Goal: Find contact information: Find contact information

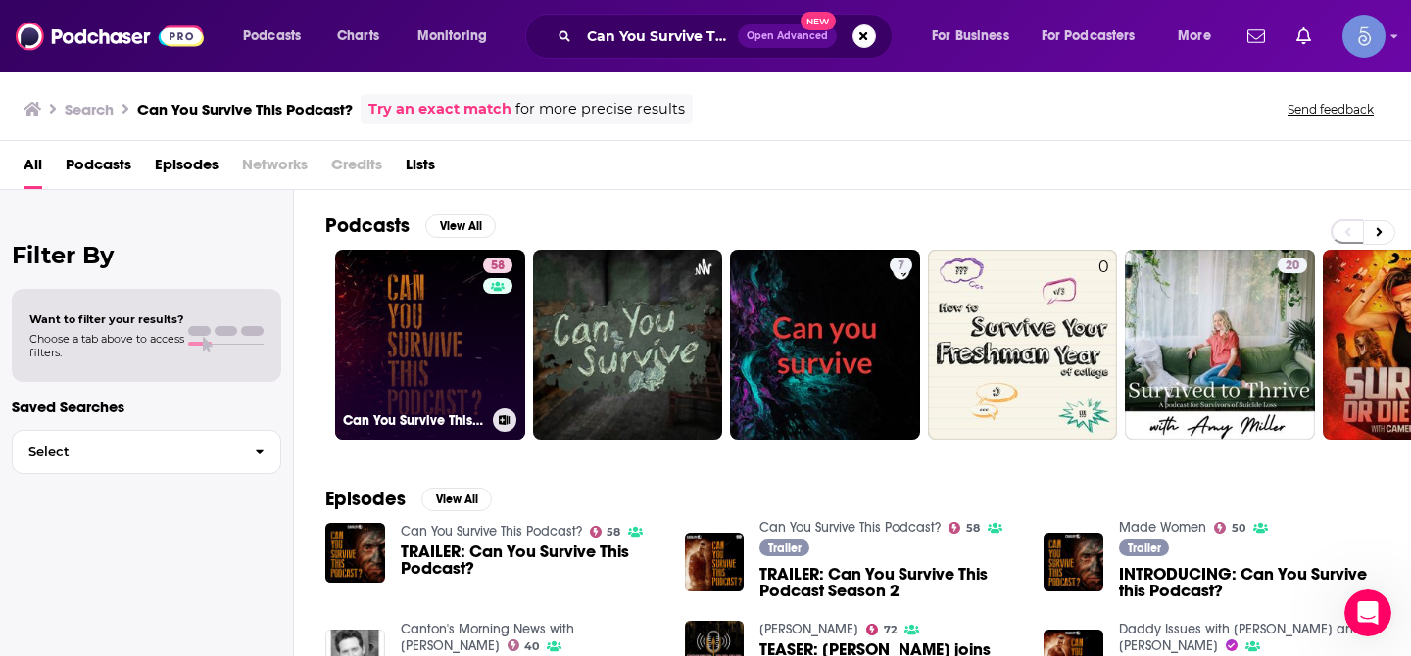
click at [430, 306] on link "58 Can You Survive This Podcast?" at bounding box center [430, 345] width 190 height 190
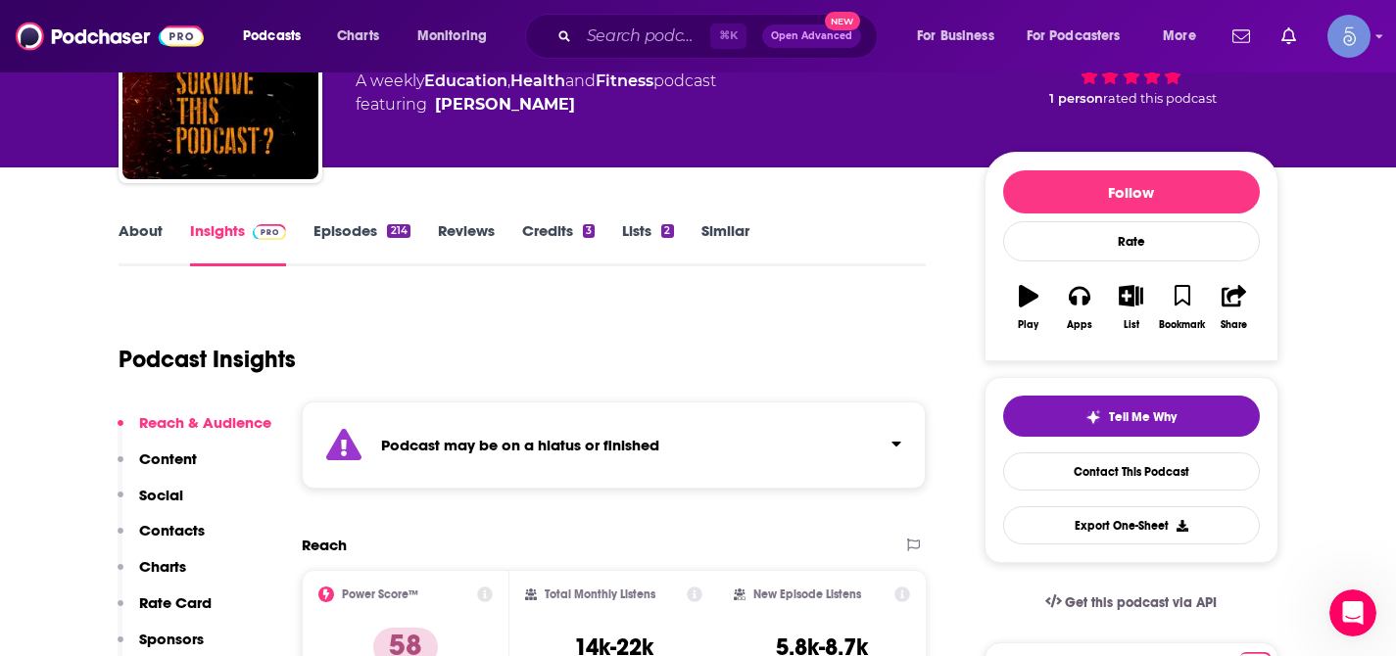
scroll to position [156, 0]
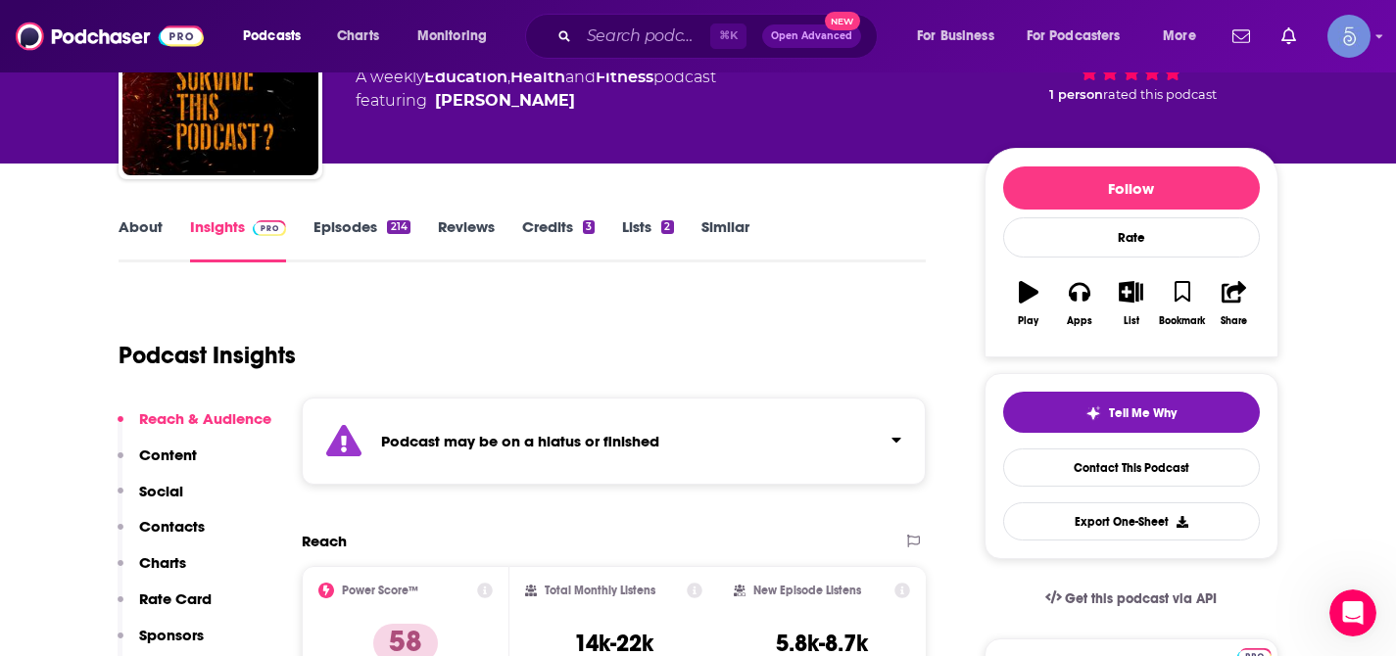
click at [900, 450] on div "Podcast may be on a hiatus or finished" at bounding box center [614, 441] width 625 height 87
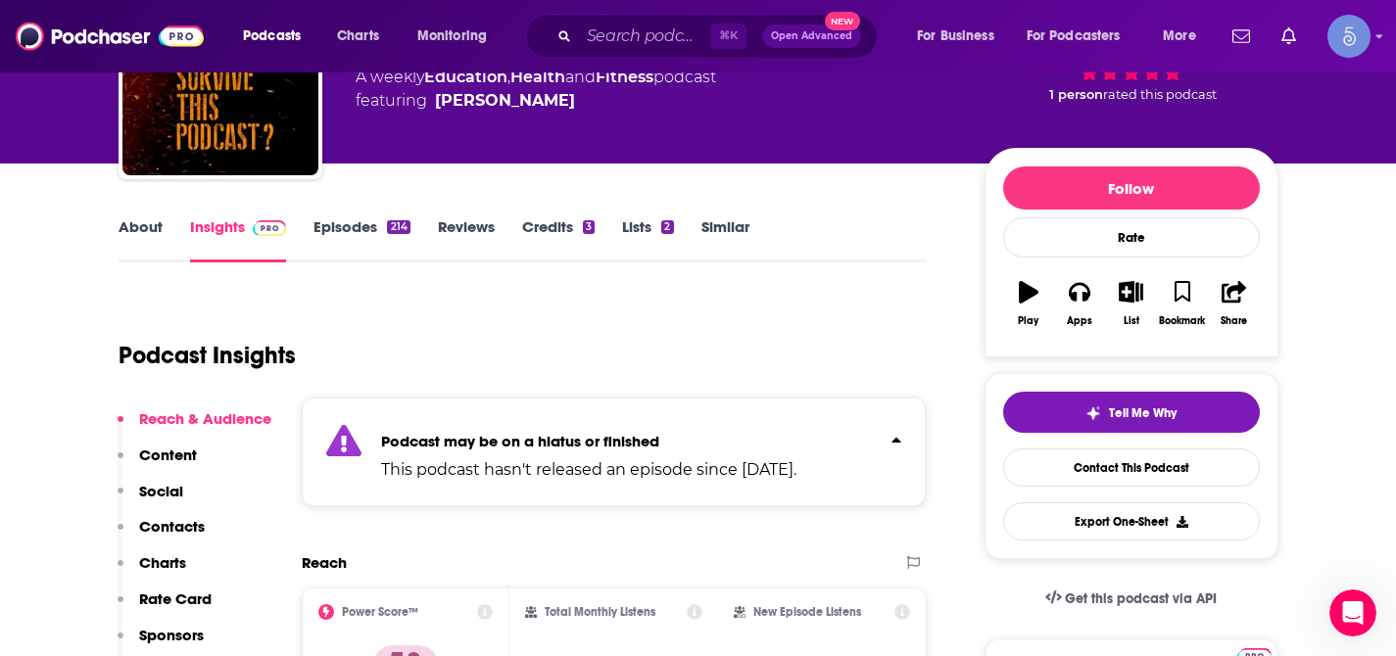
click at [900, 450] on div "Podcast may be on a hiatus or finished This podcast hasn't released an episode …" at bounding box center [614, 452] width 625 height 109
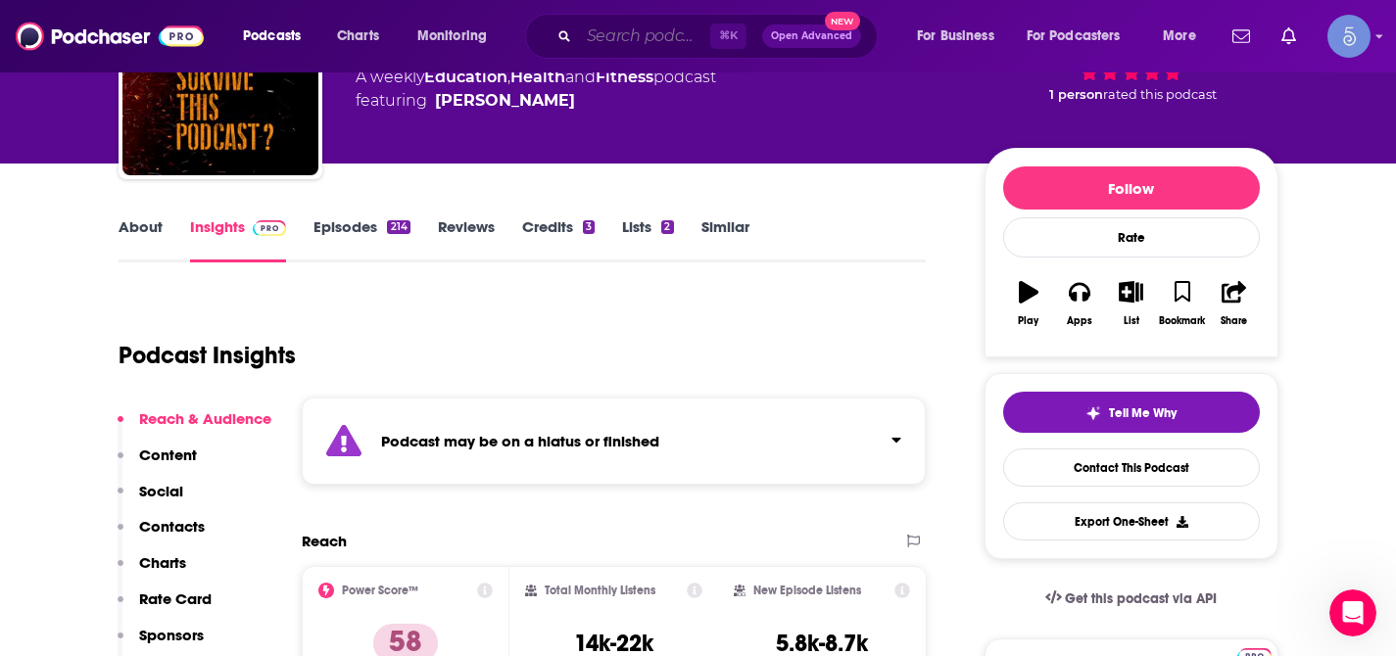
click at [634, 34] on input "Search podcasts, credits, & more..." at bounding box center [644, 36] width 131 height 31
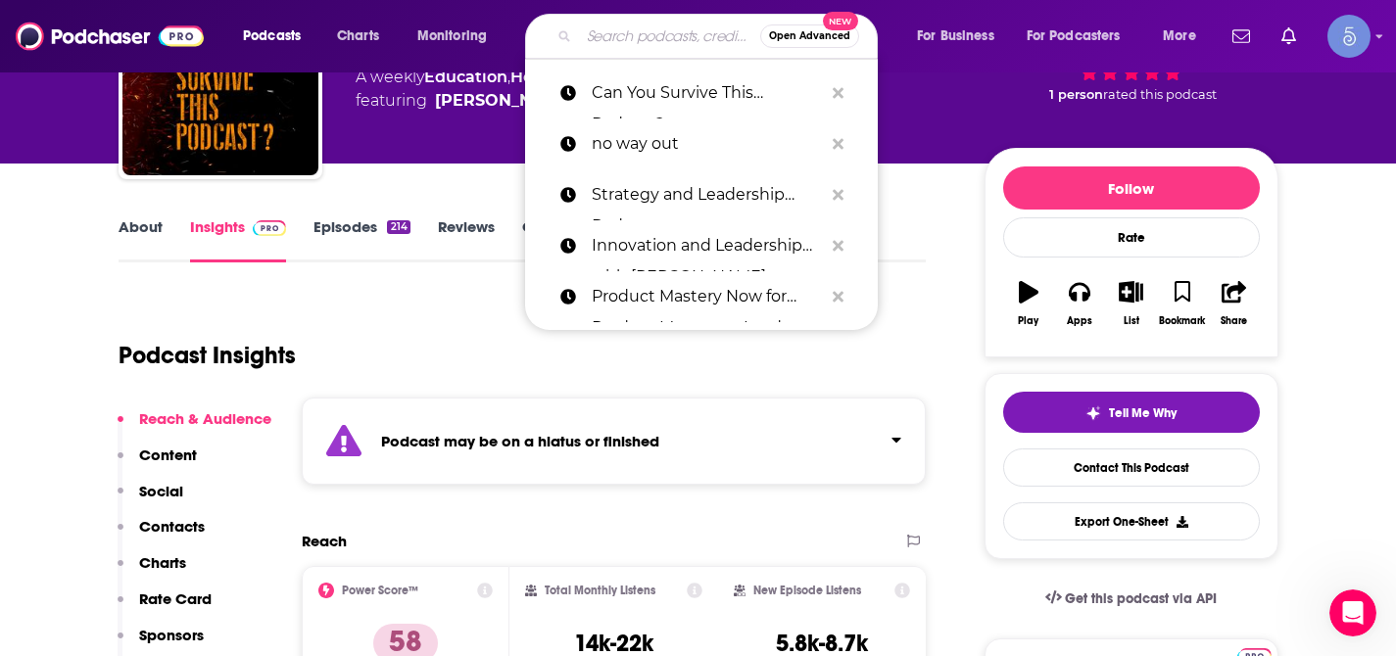
paste input "The Naked Connection Podcast"
type input "The Naked Connection Podcast"
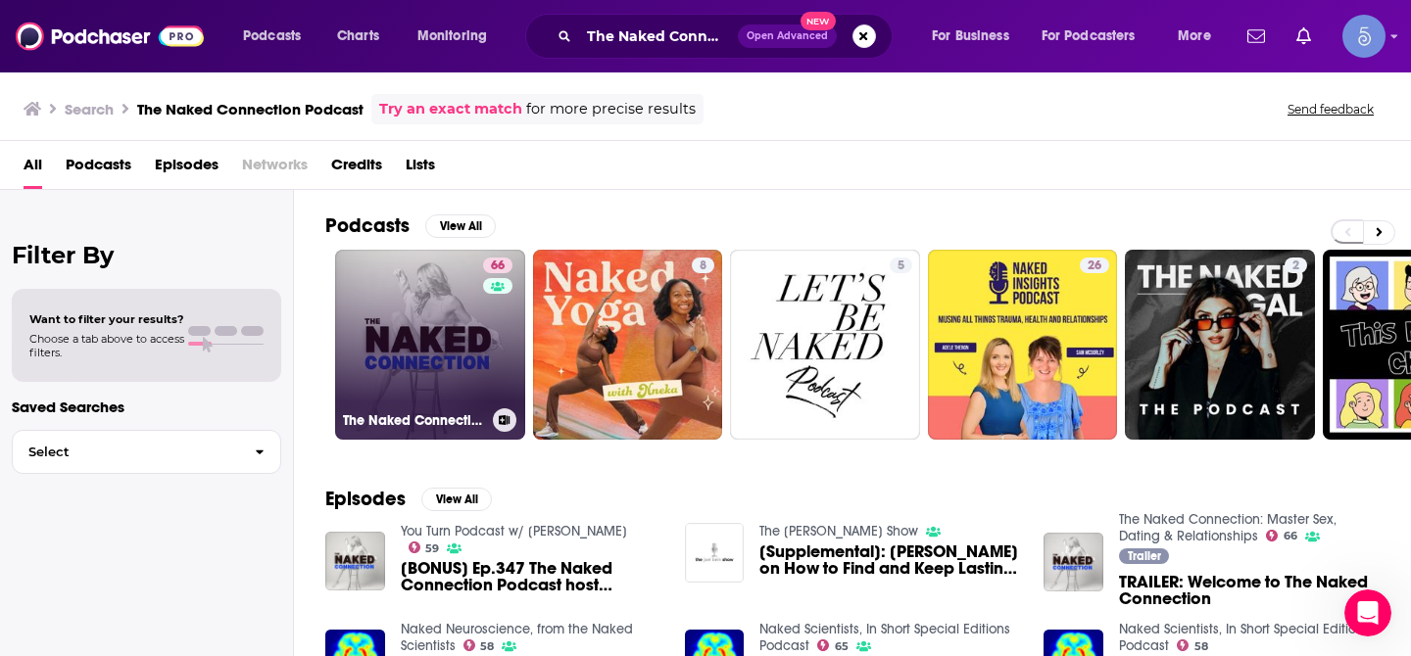
click at [437, 310] on link "66 The Naked Connection: Master Sex, Dating & Relationships" at bounding box center [430, 345] width 190 height 190
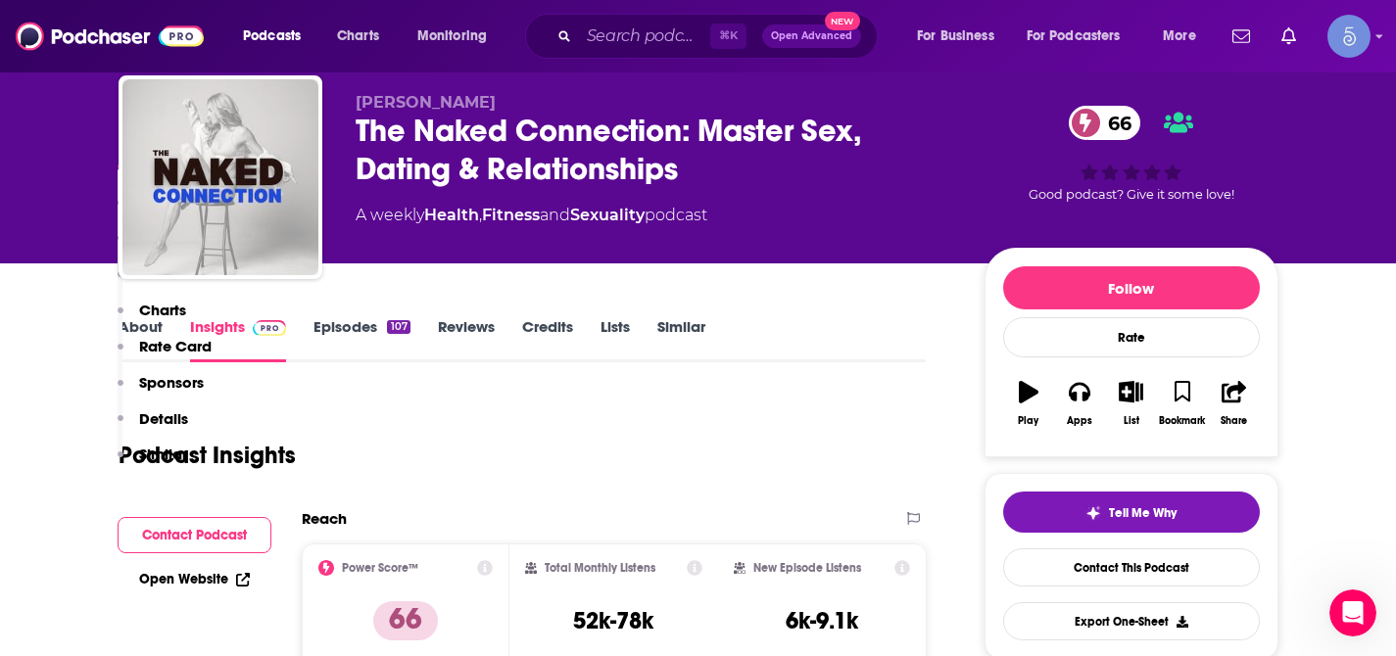
scroll to position [1472, 0]
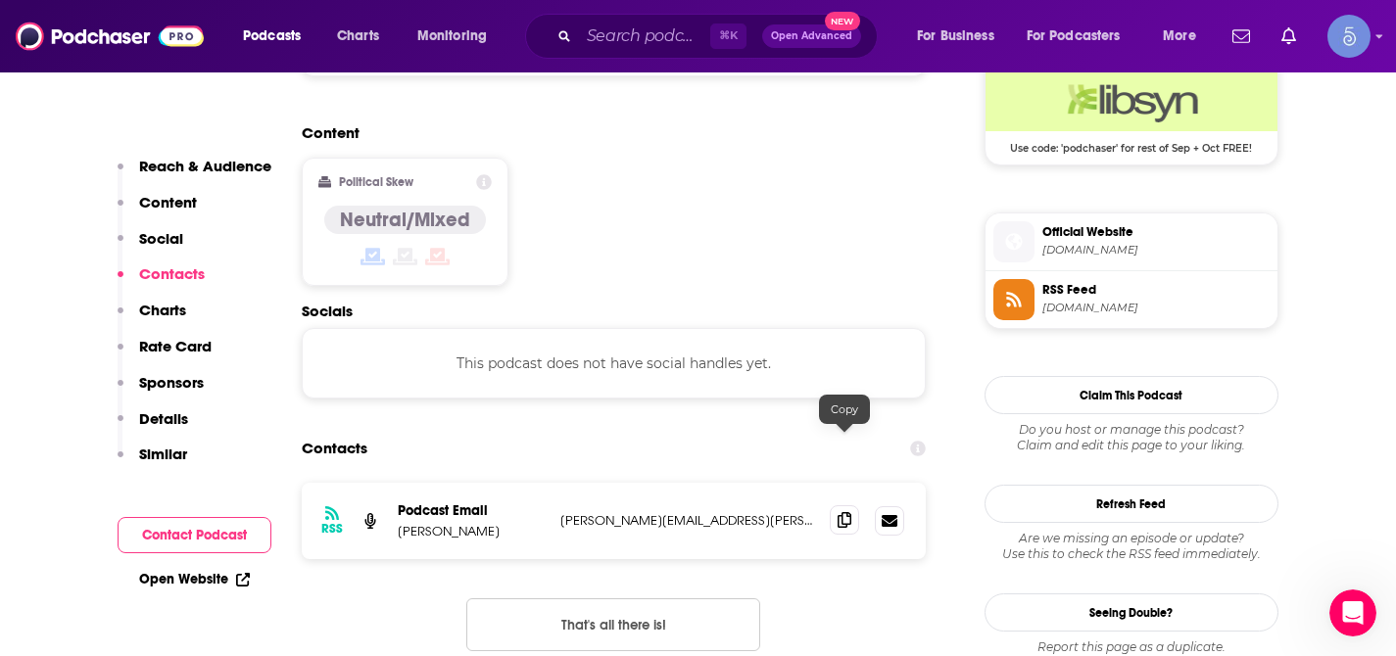
click at [843, 512] on icon at bounding box center [845, 520] width 14 height 16
click at [850, 512] on icon at bounding box center [845, 520] width 14 height 16
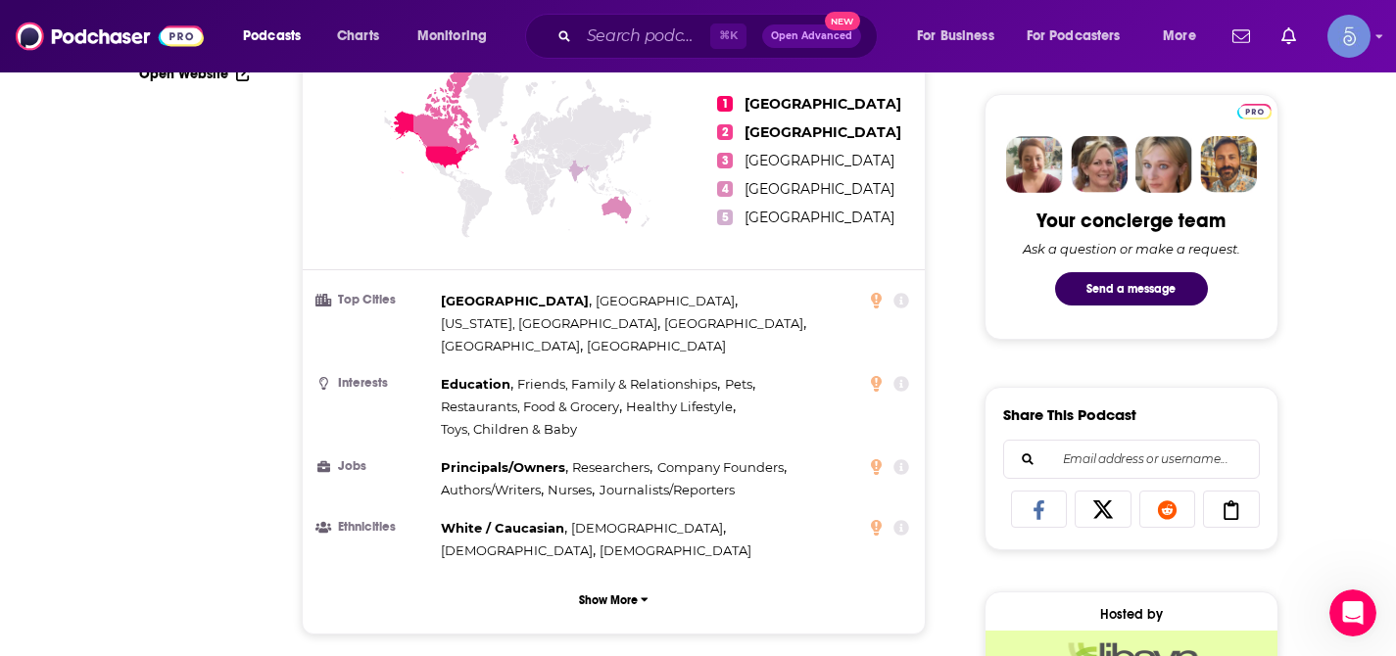
scroll to position [0, 0]
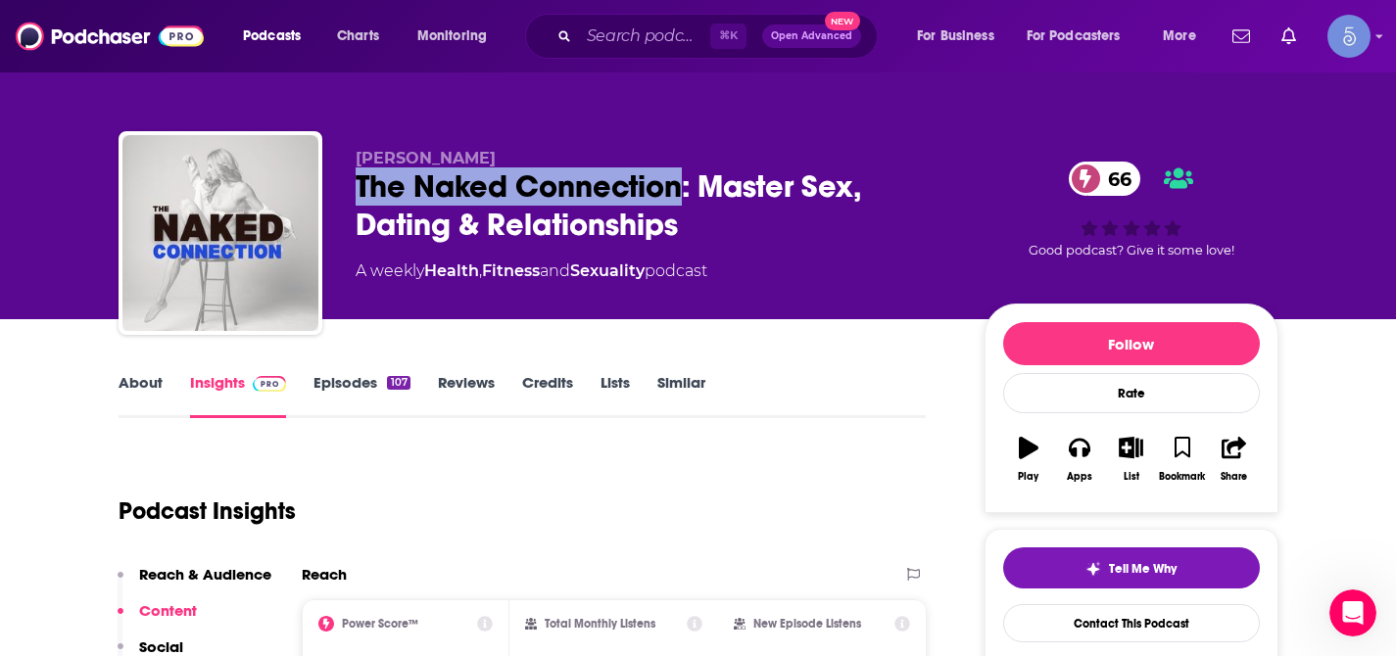
drag, startPoint x: 357, startPoint y: 187, endPoint x: 680, endPoint y: 179, distance: 323.4
click at [680, 179] on div "The Naked Connection: Master Sex, Dating & Relationships 66" at bounding box center [655, 206] width 598 height 76
copy h2 "The Naked Connection"
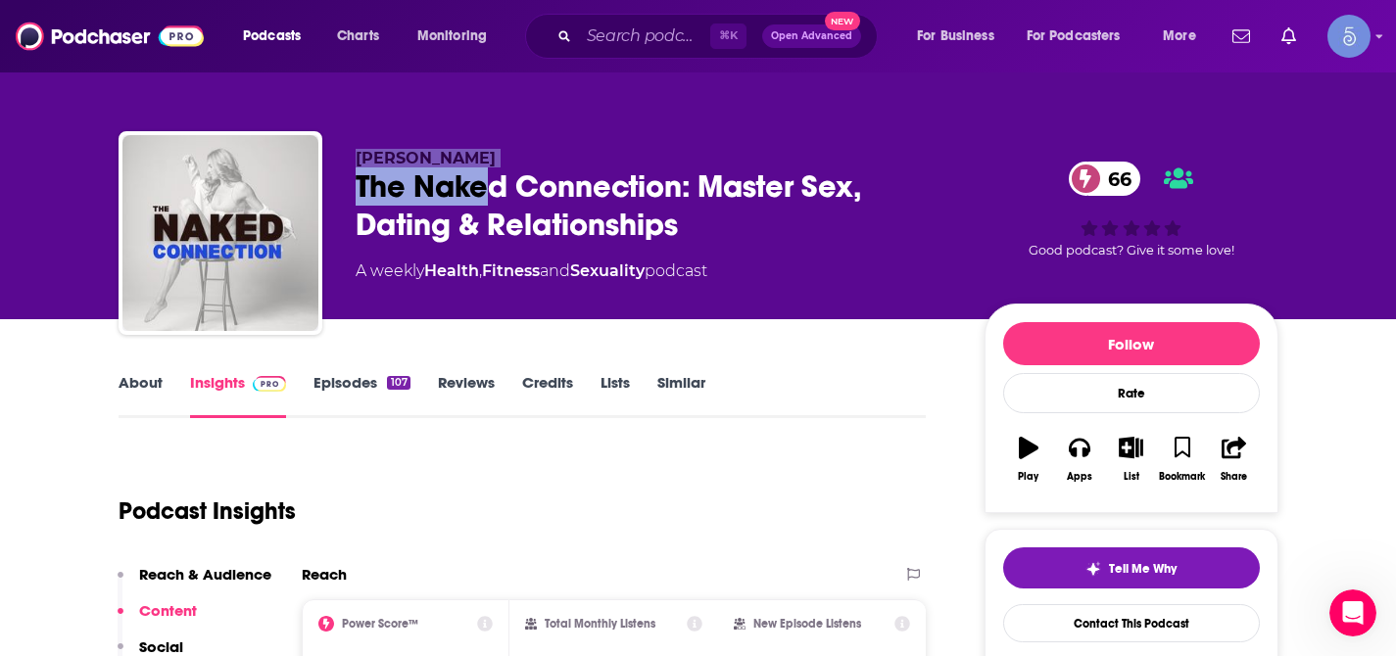
drag, startPoint x: 355, startPoint y: 161, endPoint x: 493, endPoint y: 168, distance: 138.3
click at [493, 168] on div "[PERSON_NAME] The Naked Connection: Master Sex, Dating & Relationships 66 A wee…" at bounding box center [655, 227] width 598 height 157
click at [493, 168] on div "The Naked Connection: Master Sex, Dating & Relationships 66" at bounding box center [655, 206] width 598 height 76
drag, startPoint x: 360, startPoint y: 157, endPoint x: 500, endPoint y: 151, distance: 140.2
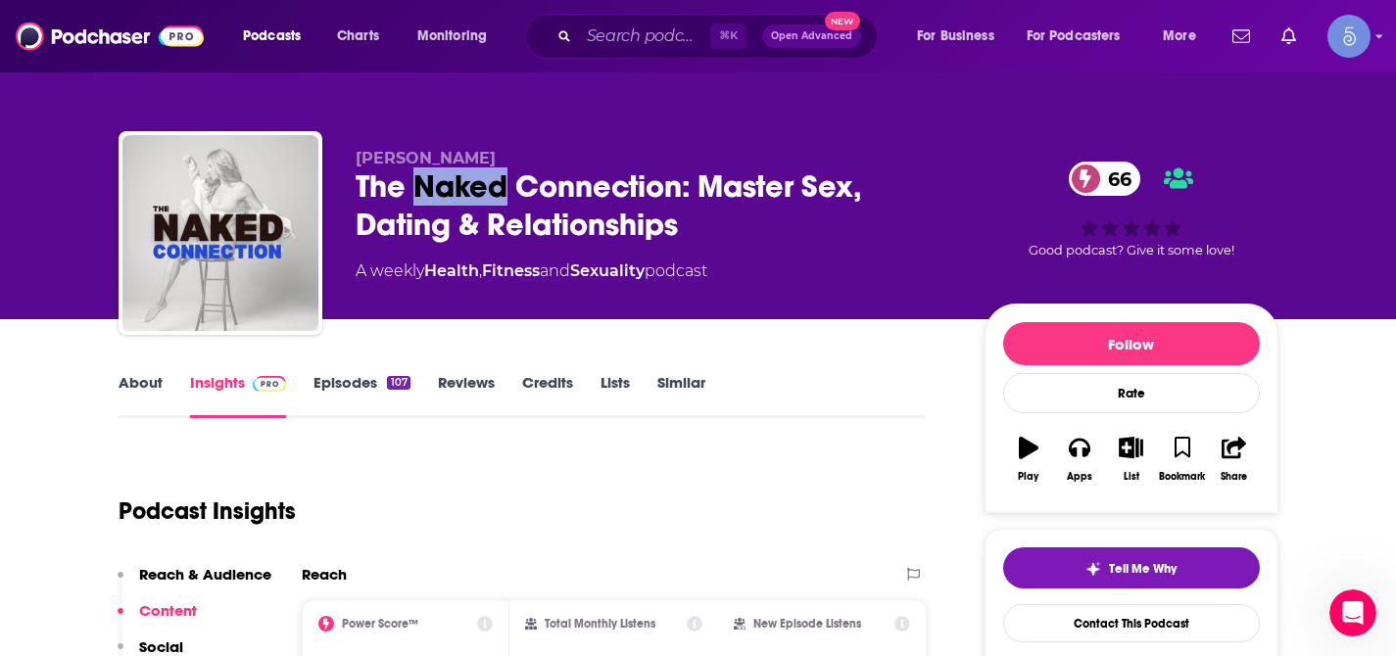
click at [500, 151] on p "[PERSON_NAME]" at bounding box center [655, 158] width 598 height 19
copy span "[PERSON_NAME]"
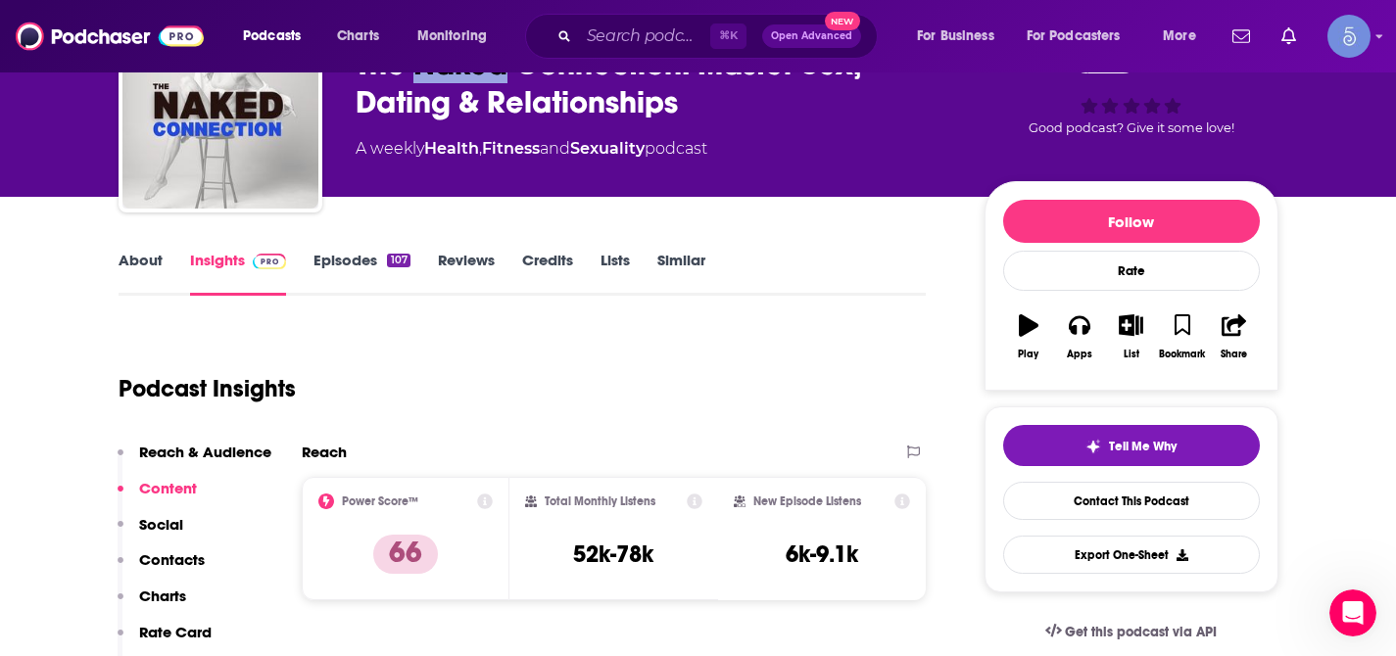
scroll to position [132, 0]
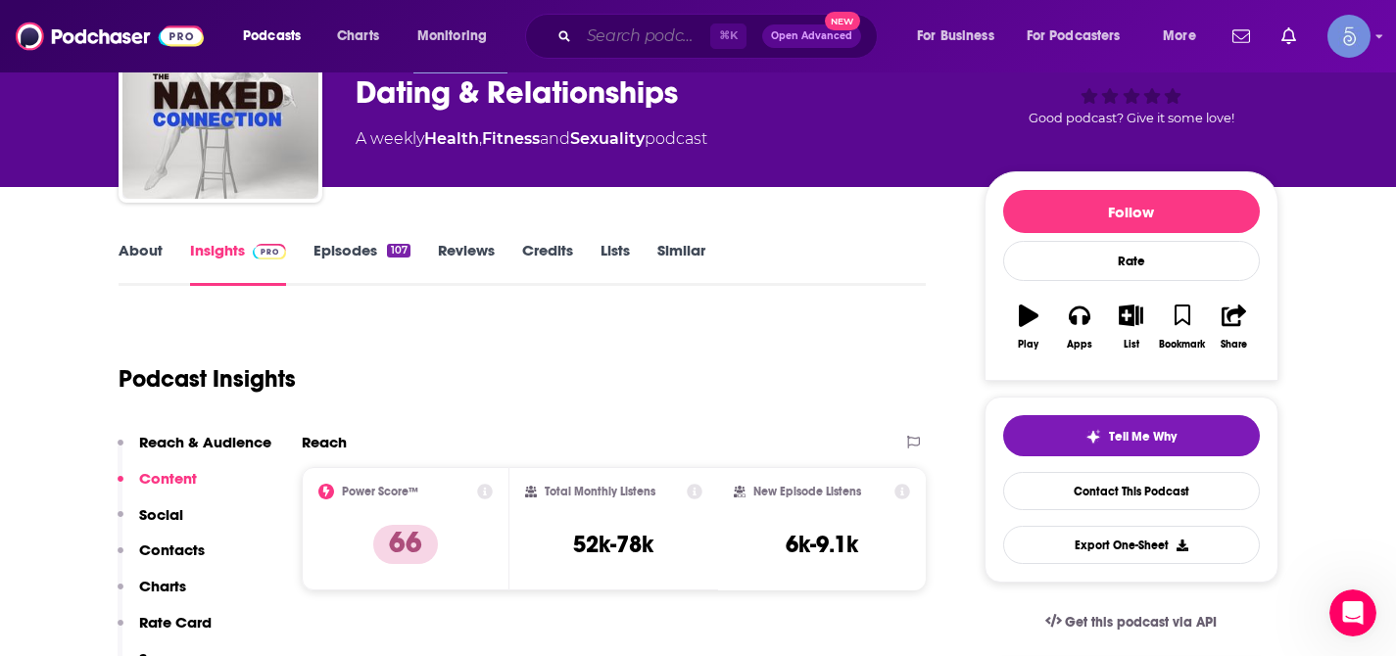
click at [640, 28] on input "Search podcasts, credits, & more..." at bounding box center [644, 36] width 131 height 31
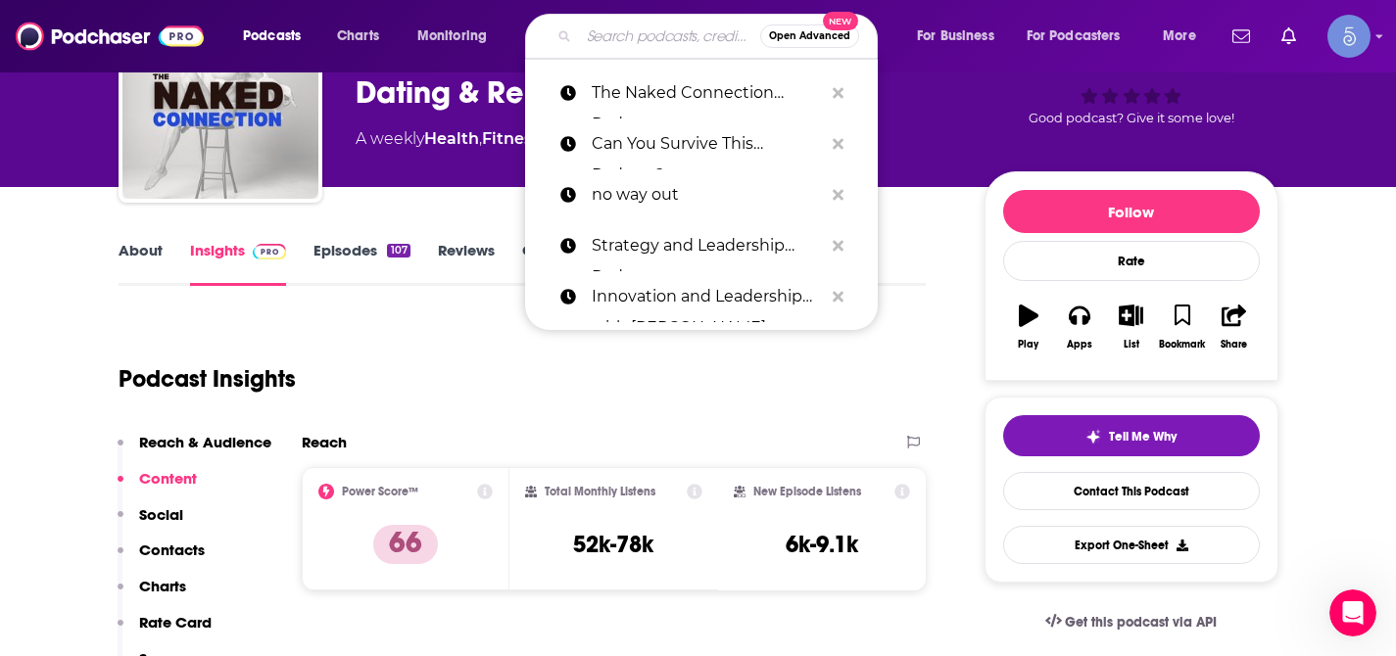
paste input "Girls Night with [PERSON_NAME] [PERSON_NAME]"
type input "Girls Night with [PERSON_NAME] [PERSON_NAME]"
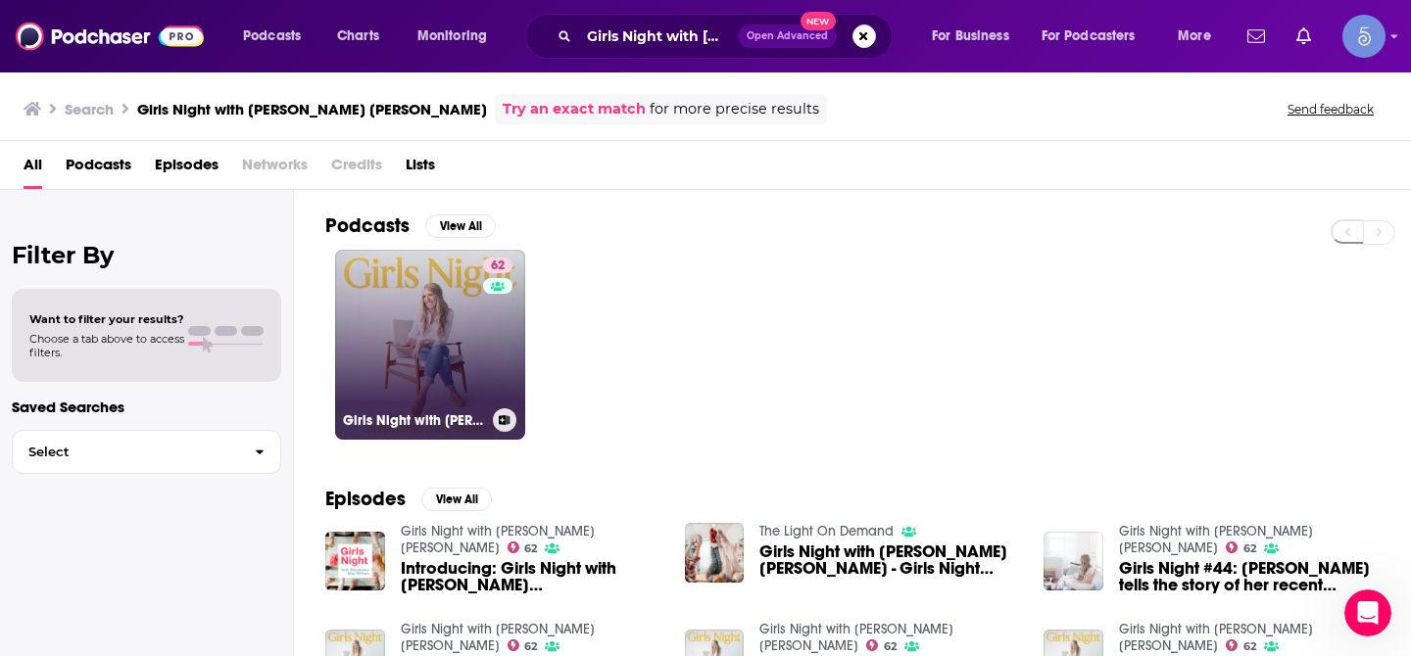
click at [380, 325] on link "62 Girls Night with [PERSON_NAME] [PERSON_NAME]" at bounding box center [430, 345] width 190 height 190
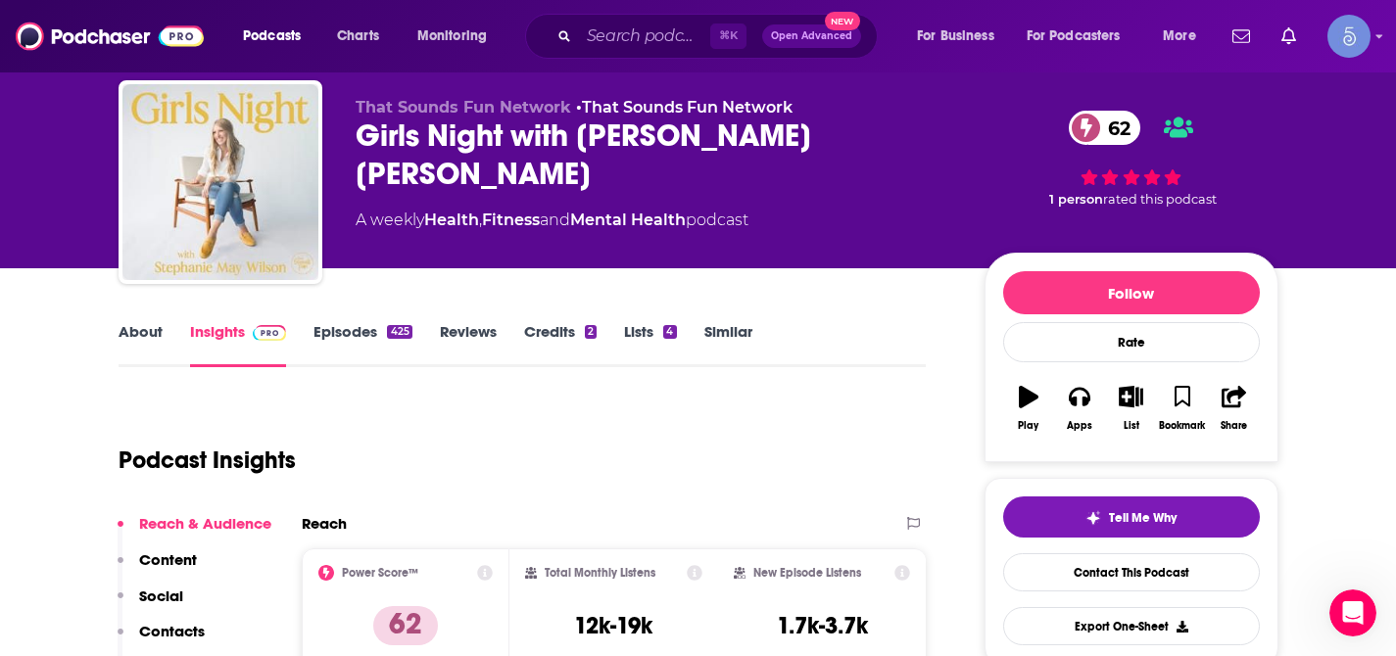
scroll to position [15, 0]
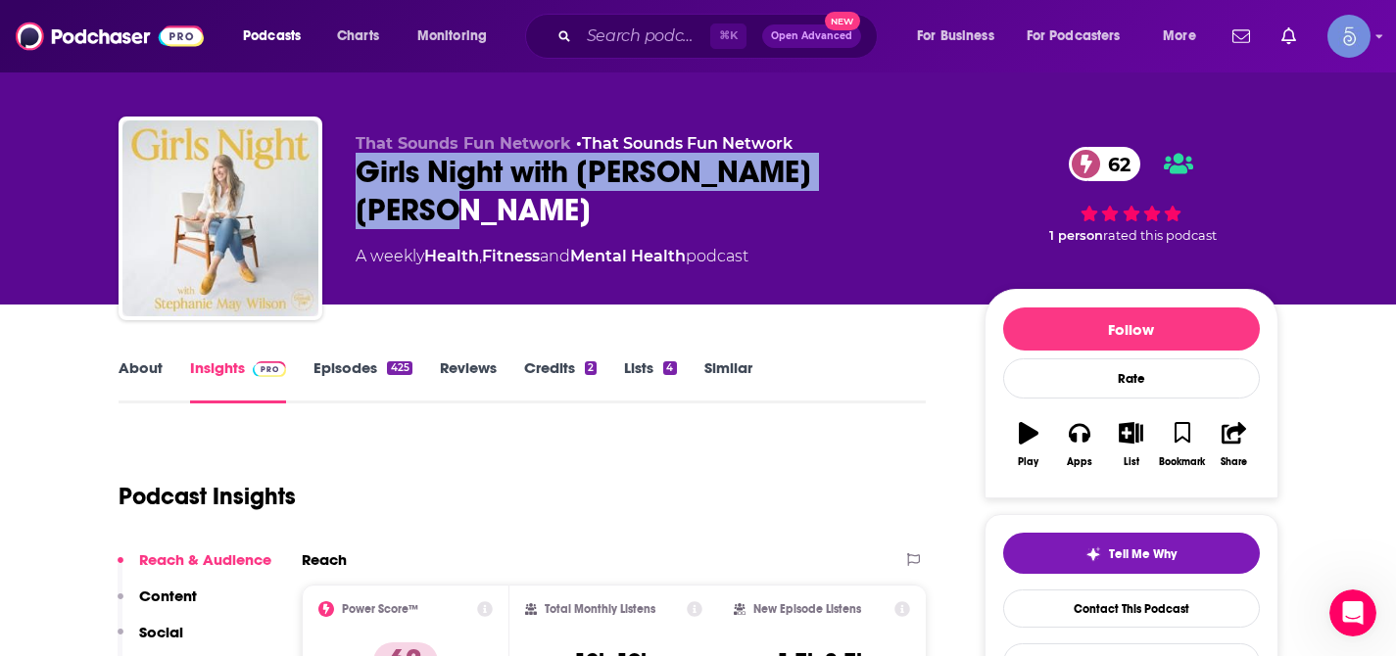
drag, startPoint x: 361, startPoint y: 178, endPoint x: 895, endPoint y: 186, distance: 534.9
click at [895, 186] on div "Girls Night with [PERSON_NAME] [PERSON_NAME] 62" at bounding box center [655, 191] width 598 height 76
copy h2 "Girls Night with [PERSON_NAME] [PERSON_NAME]"
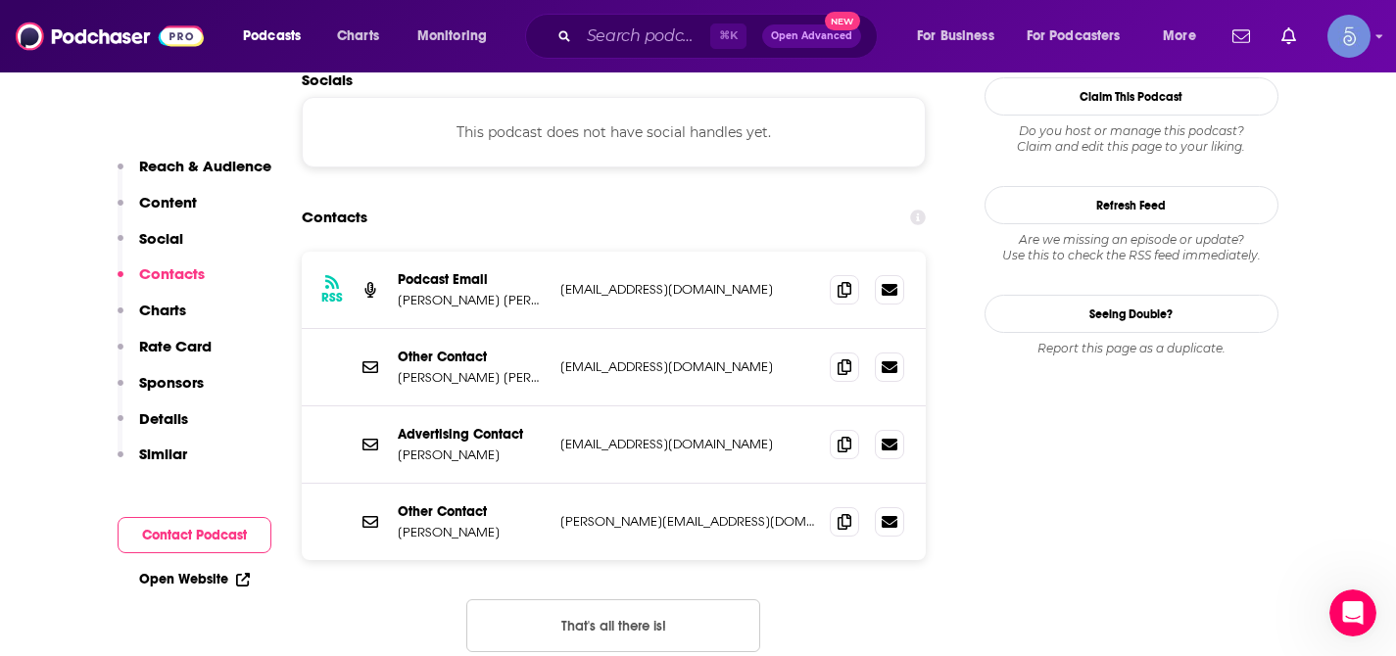
scroll to position [1743, 0]
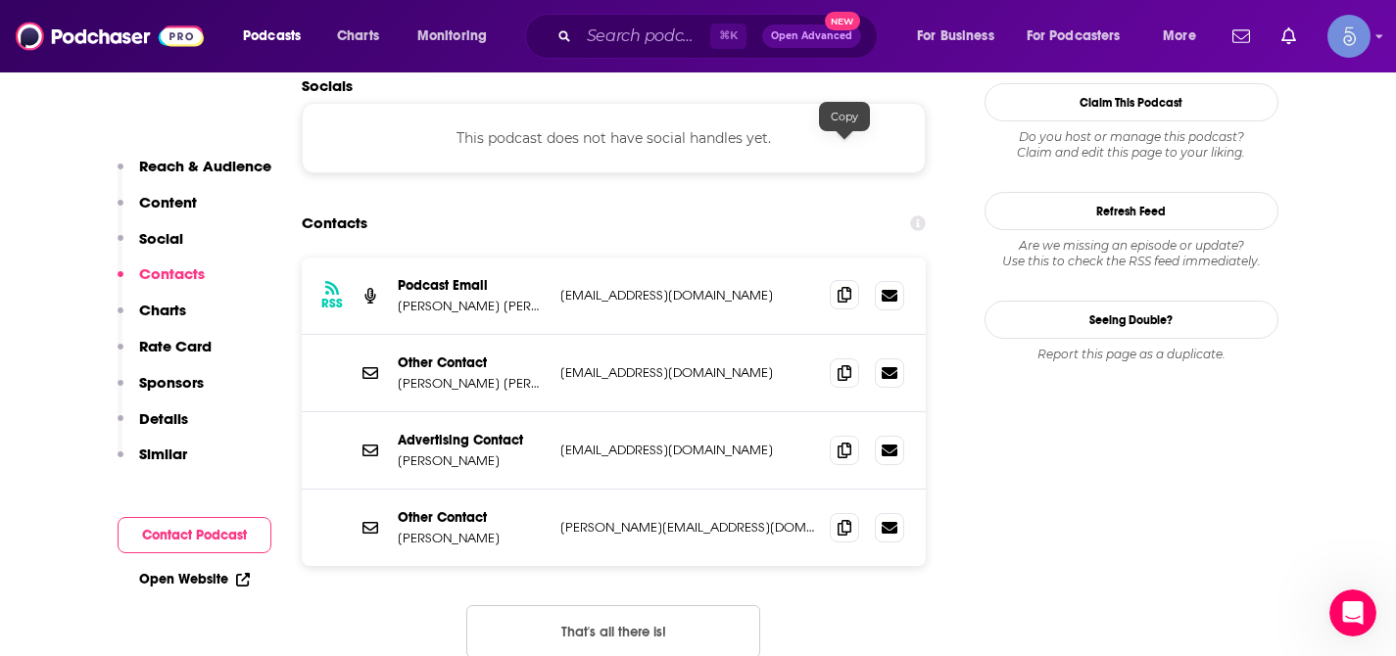
click at [845, 280] on span at bounding box center [844, 294] width 29 height 29
click at [843, 364] on icon at bounding box center [845, 372] width 14 height 16
click at [844, 519] on icon at bounding box center [845, 527] width 14 height 16
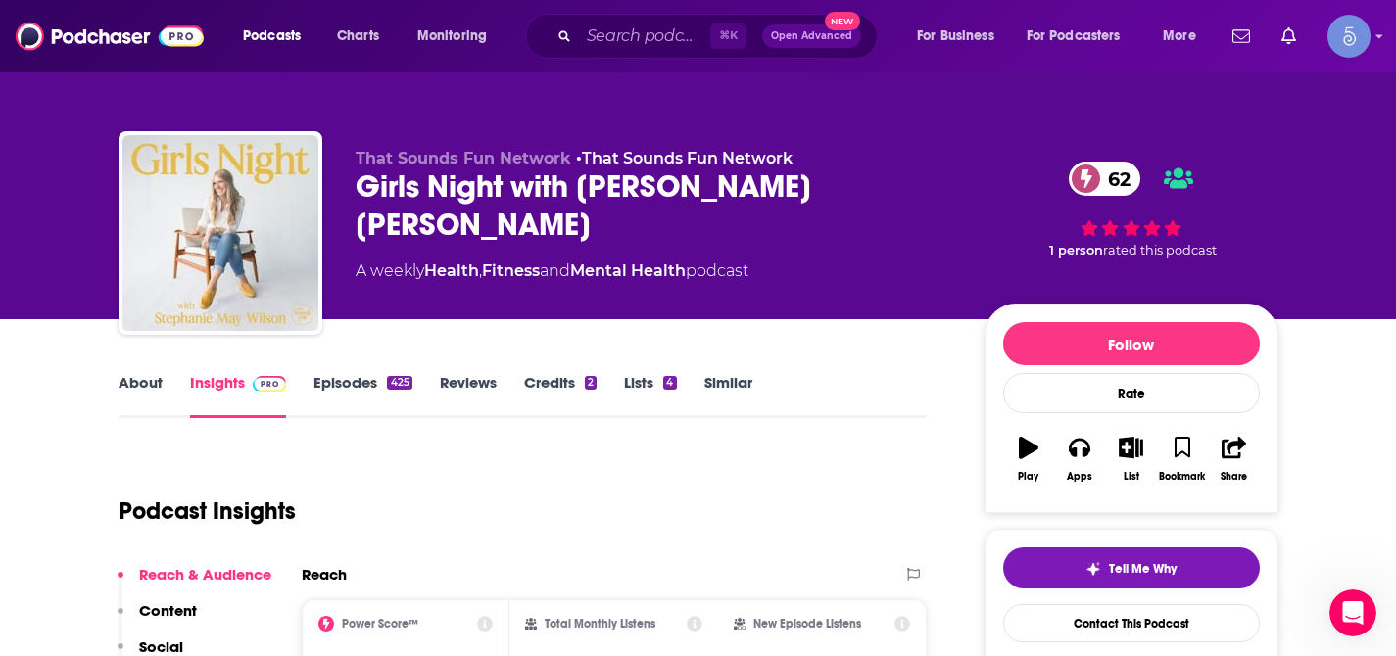
scroll to position [200, 0]
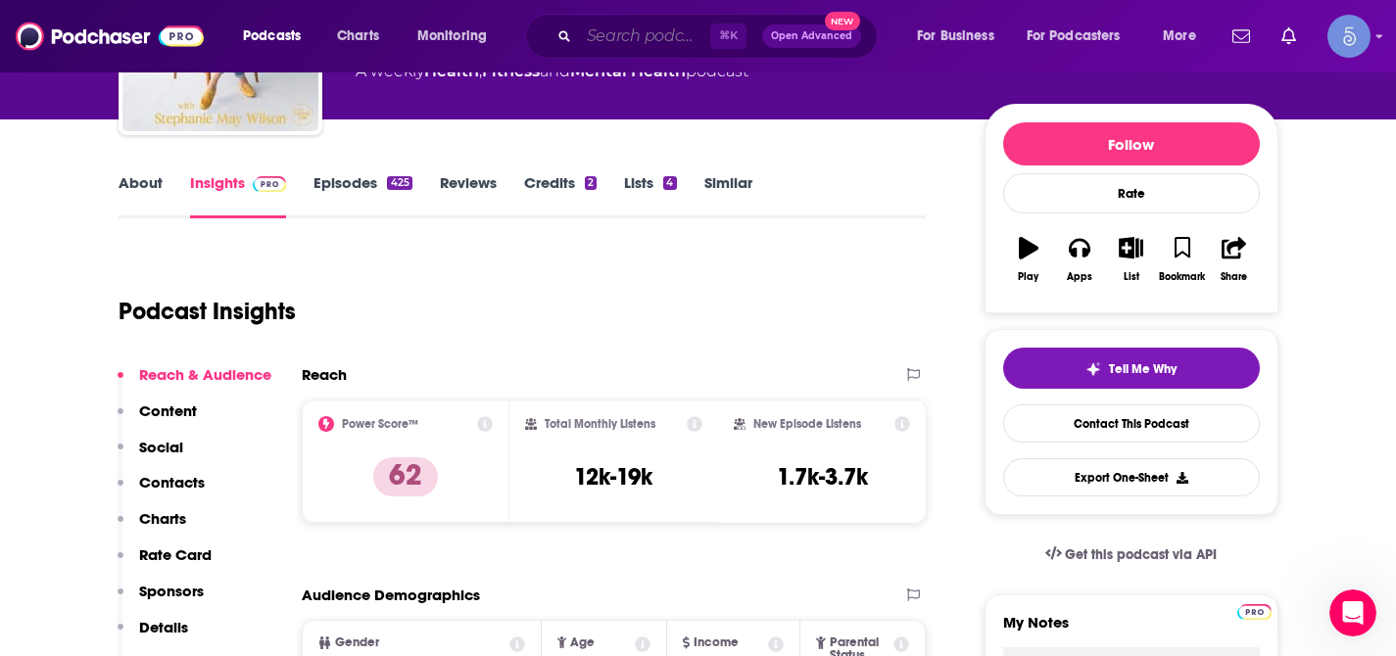
click at [660, 27] on input "Search podcasts, credits, & more..." at bounding box center [644, 36] width 131 height 31
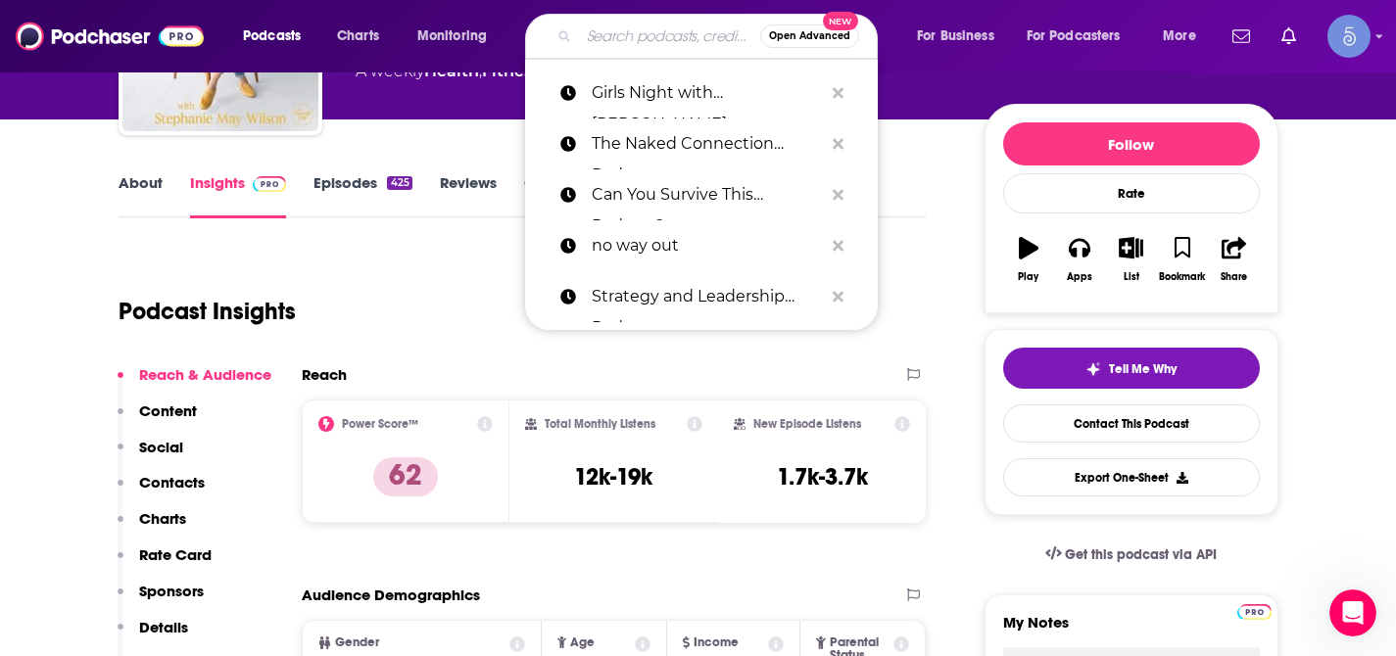
paste input "Boundless Body Radio"
type input "Boundless Body Radio"
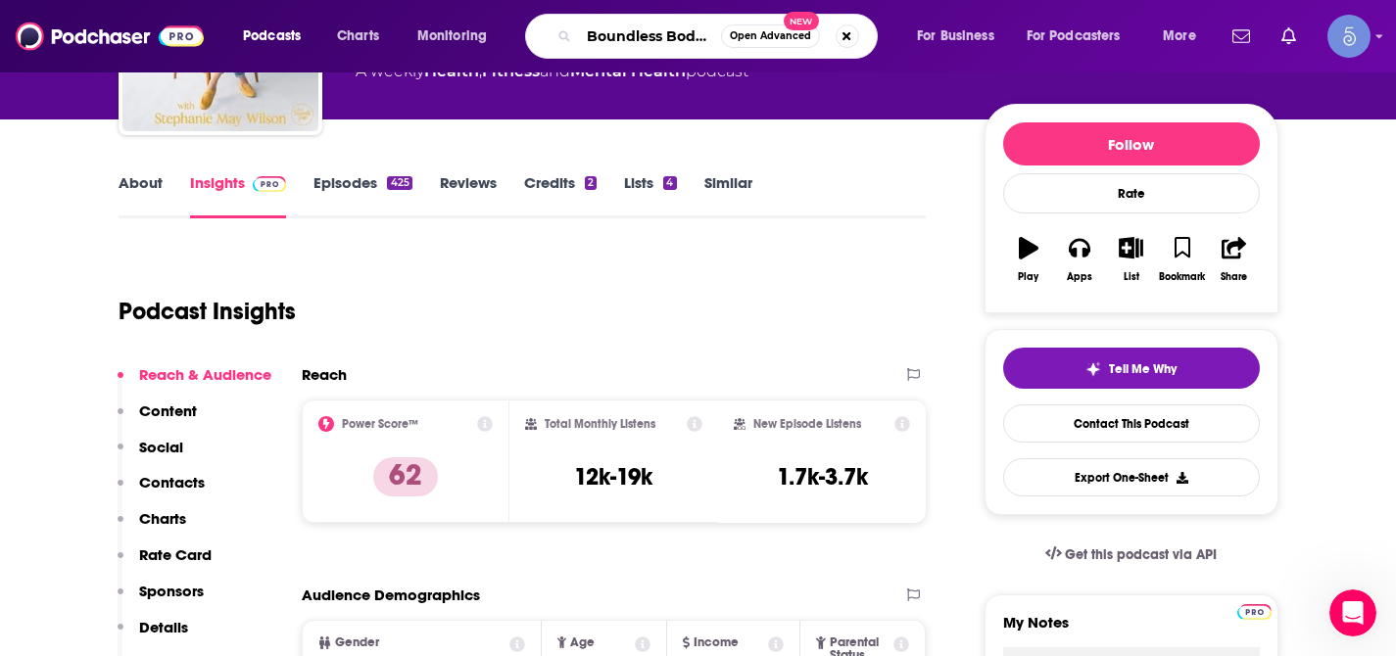
scroll to position [0, 37]
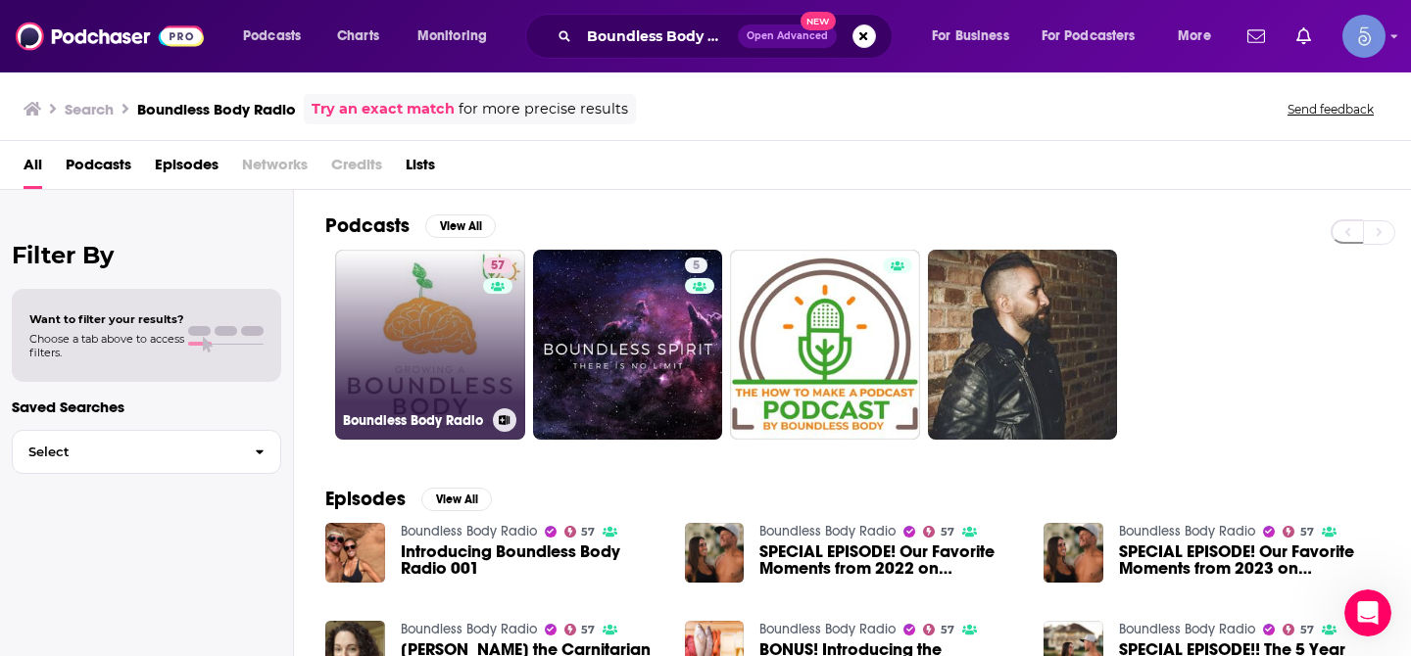
click at [413, 341] on link "57 Boundless Body Radio" at bounding box center [430, 345] width 190 height 190
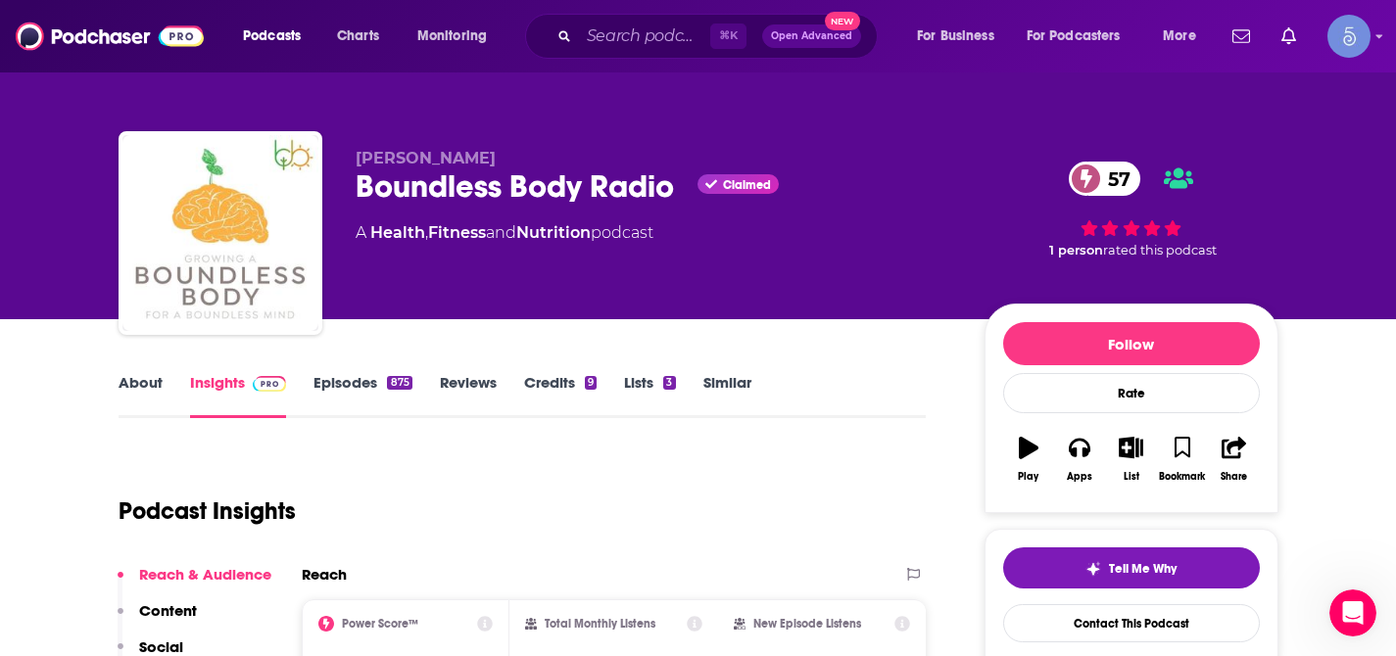
scroll to position [91, 0]
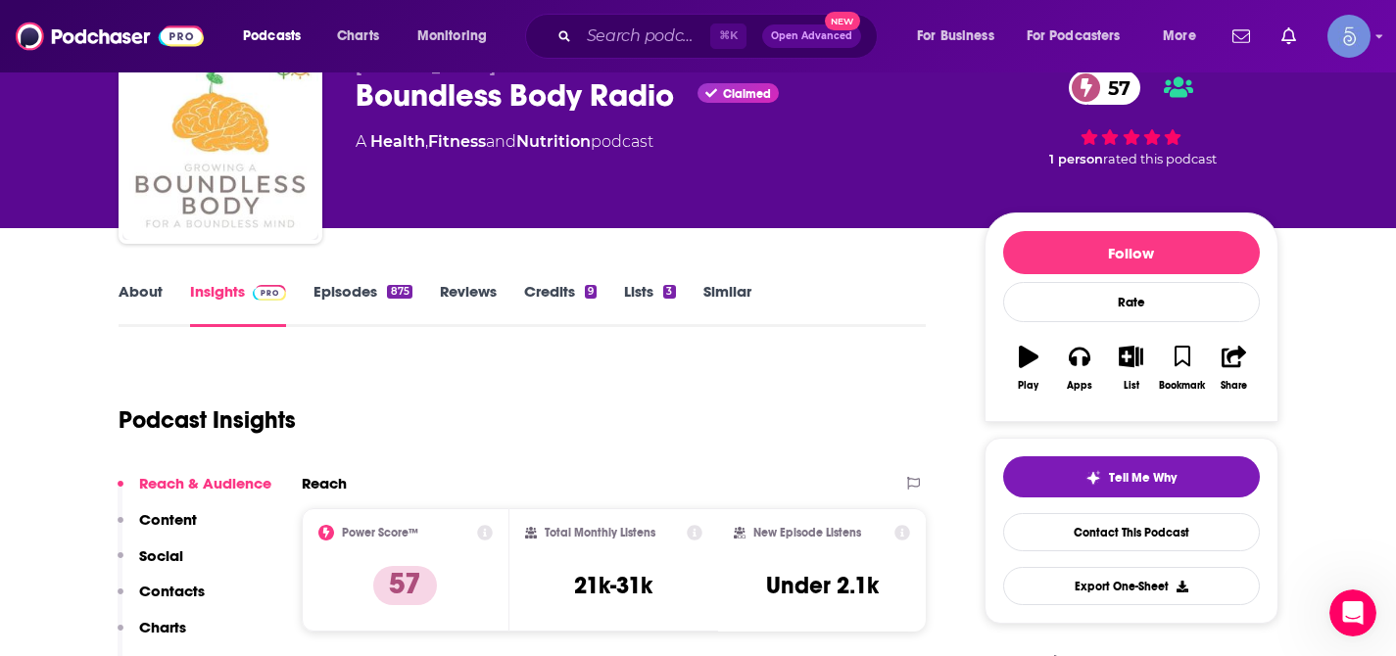
click at [161, 290] on link "About" at bounding box center [141, 304] width 44 height 45
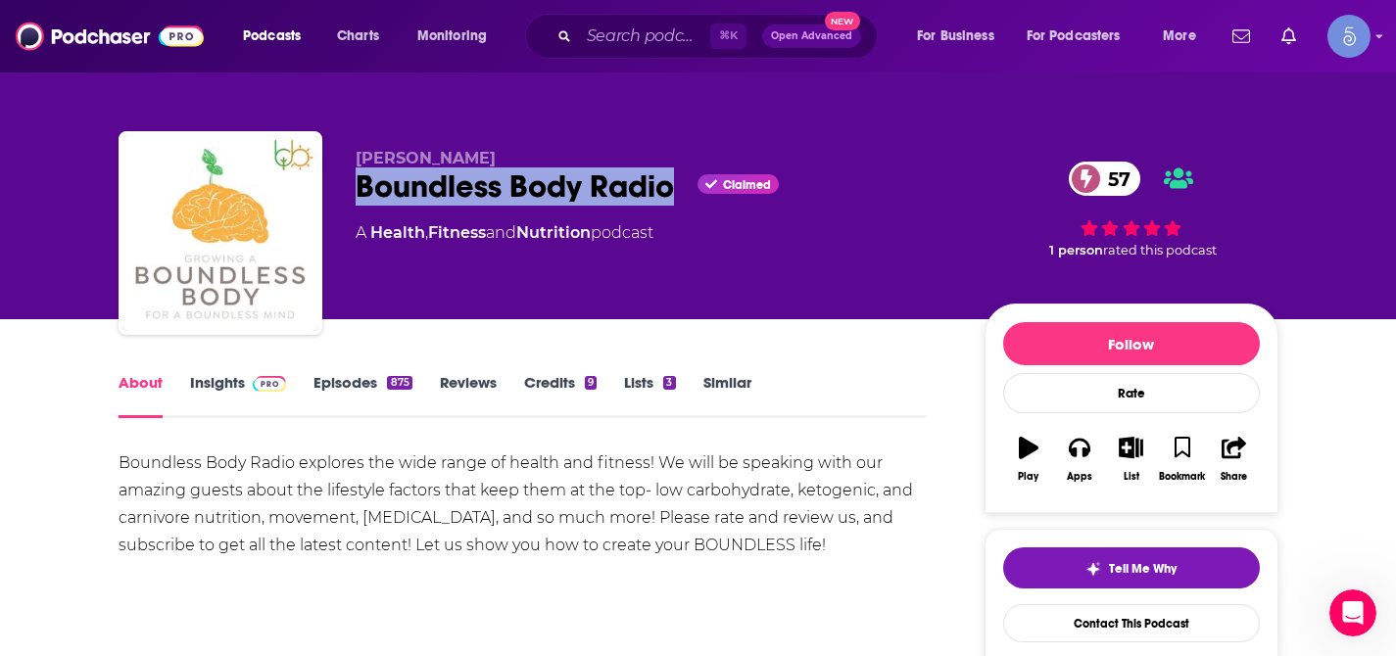
drag, startPoint x: 358, startPoint y: 192, endPoint x: 666, endPoint y: 189, distance: 308.6
click at [666, 189] on div "Boundless Body Radio Claimed 57" at bounding box center [655, 187] width 598 height 38
copy h1 "Boundless Body Radio"
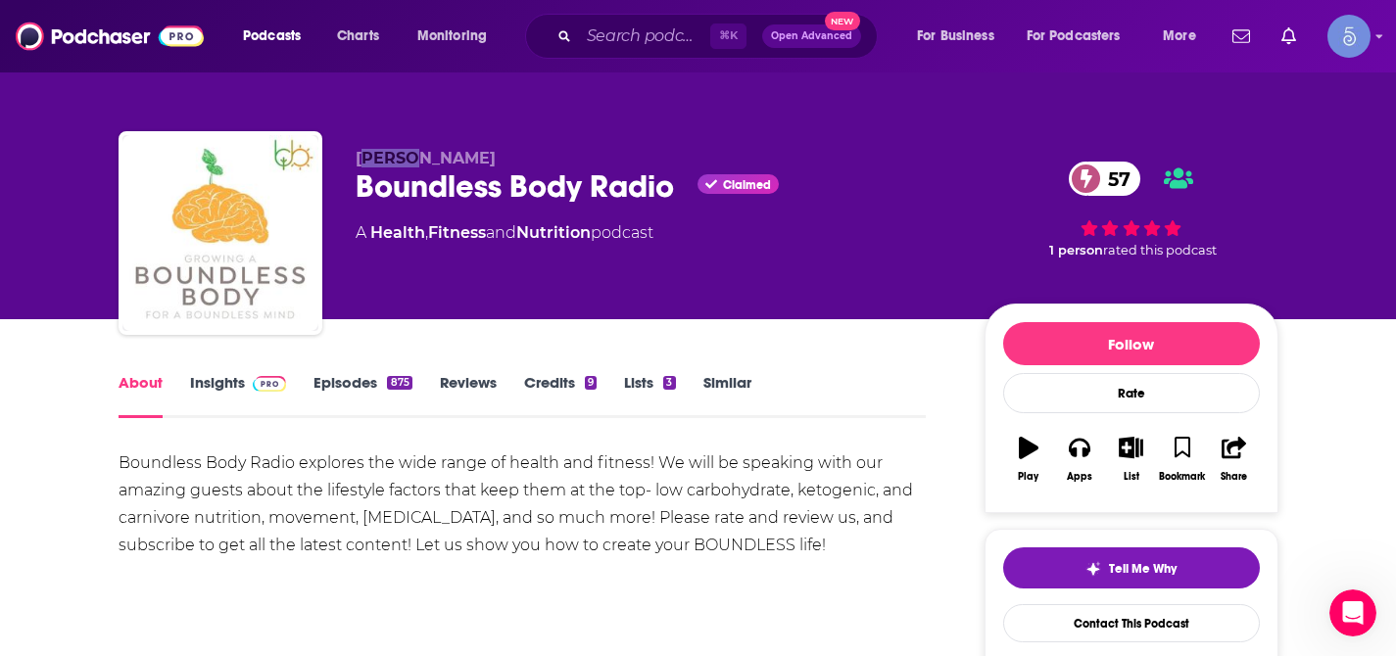
drag, startPoint x: 361, startPoint y: 159, endPoint x: 410, endPoint y: 153, distance: 49.3
click at [410, 153] on span "[PERSON_NAME]" at bounding box center [426, 158] width 140 height 19
drag, startPoint x: 360, startPoint y: 163, endPoint x: 443, endPoint y: 156, distance: 83.6
click at [443, 156] on p "[PERSON_NAME]" at bounding box center [655, 158] width 598 height 19
copy span "[PERSON_NAME]"
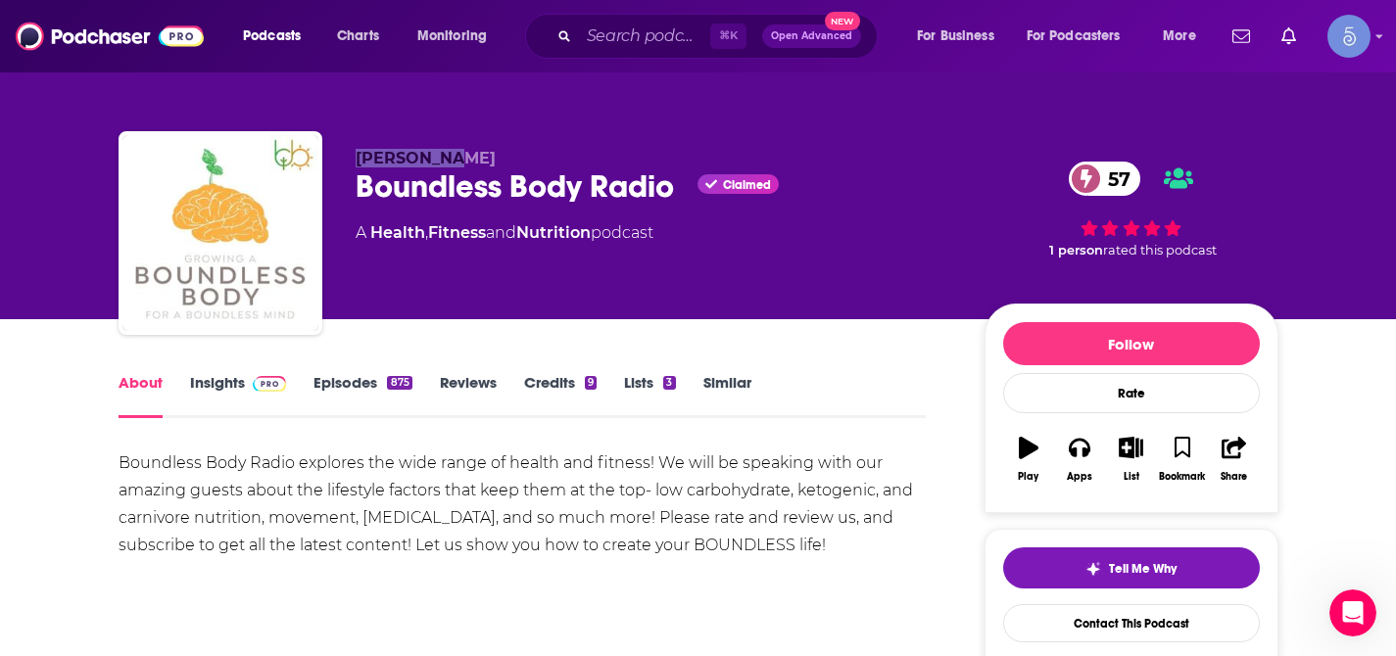
click at [235, 401] on link "Insights" at bounding box center [238, 395] width 97 height 45
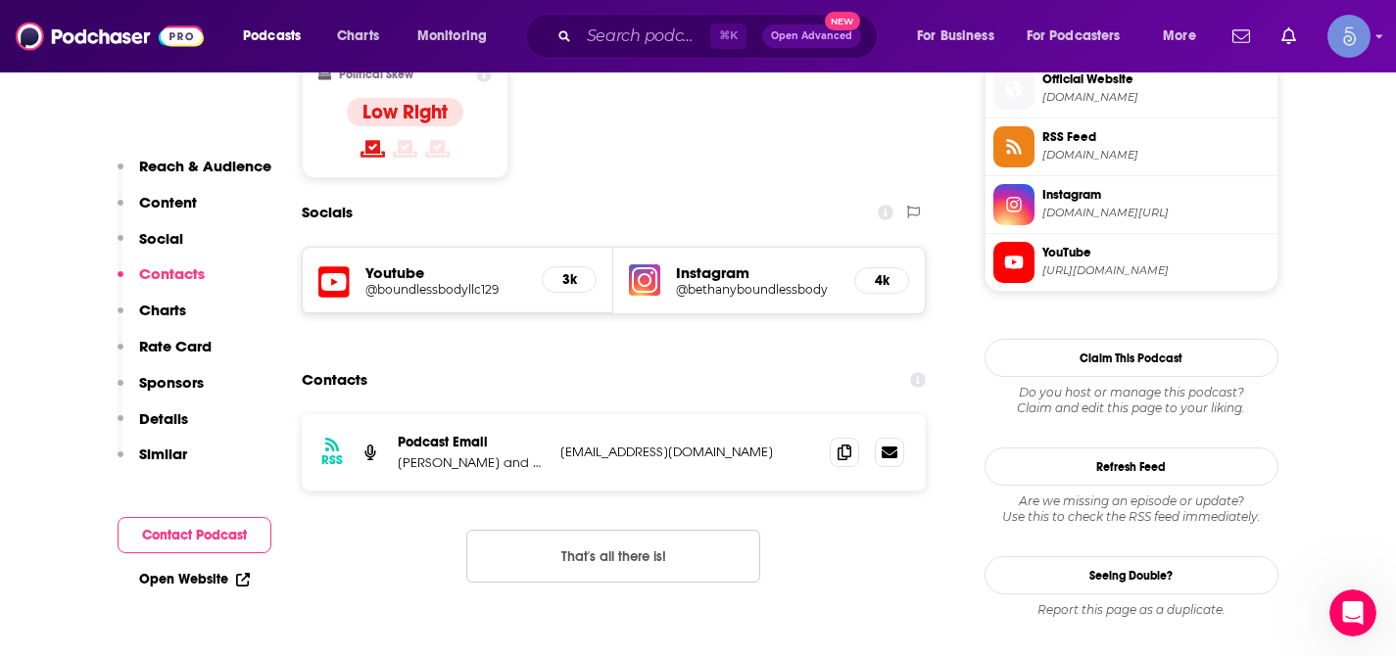
scroll to position [1627, 0]
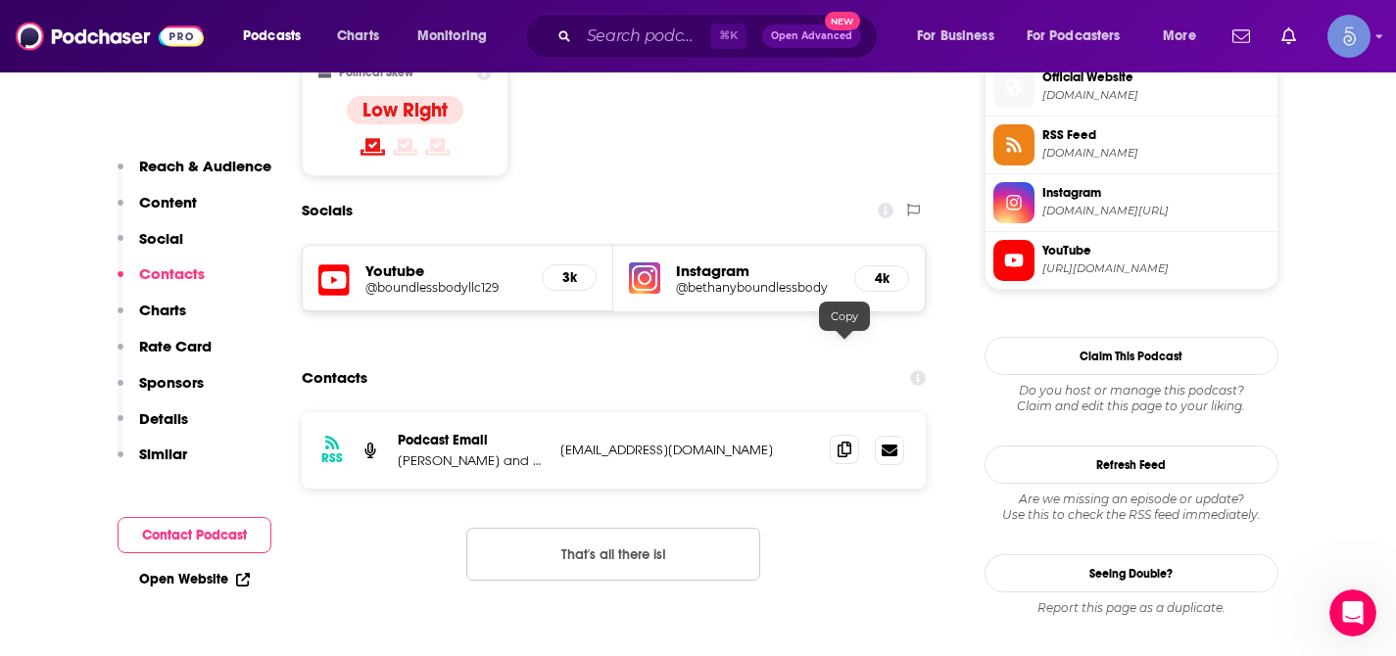
click at [840, 442] on icon at bounding box center [845, 450] width 14 height 16
click at [187, 194] on p "Content" at bounding box center [168, 202] width 58 height 19
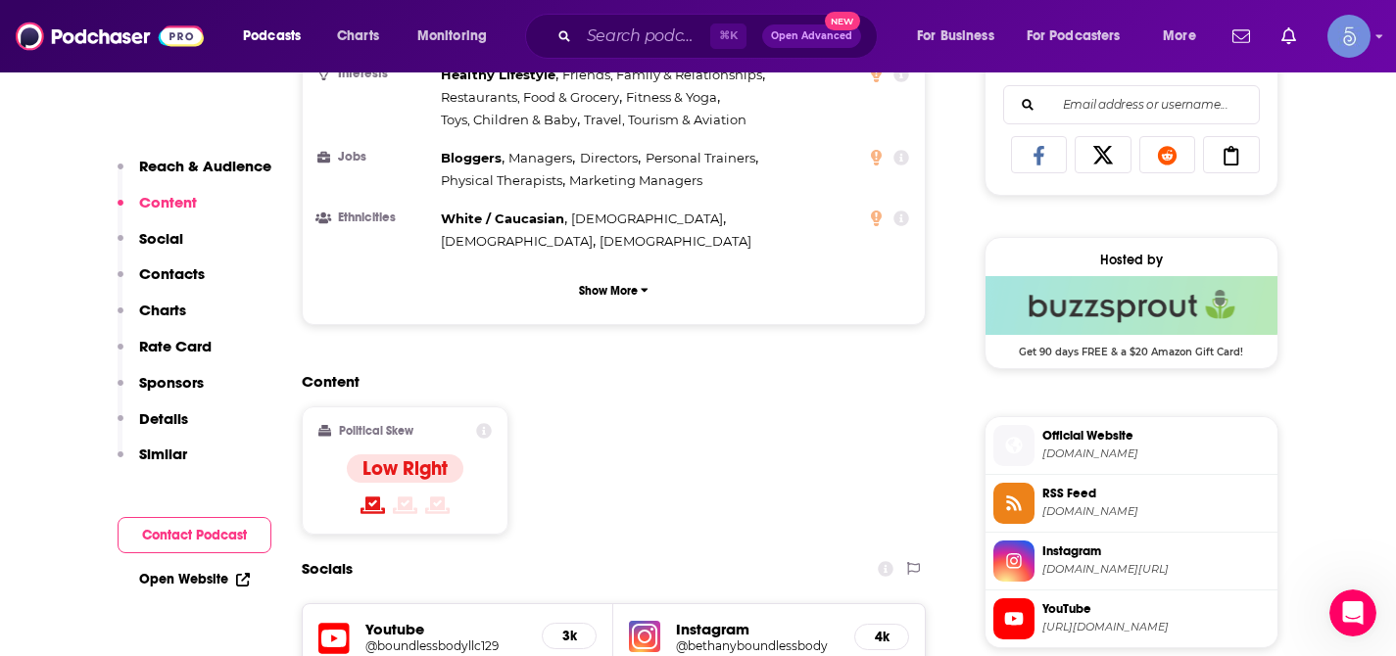
click at [187, 163] on p "Reach & Audience" at bounding box center [205, 166] width 132 height 19
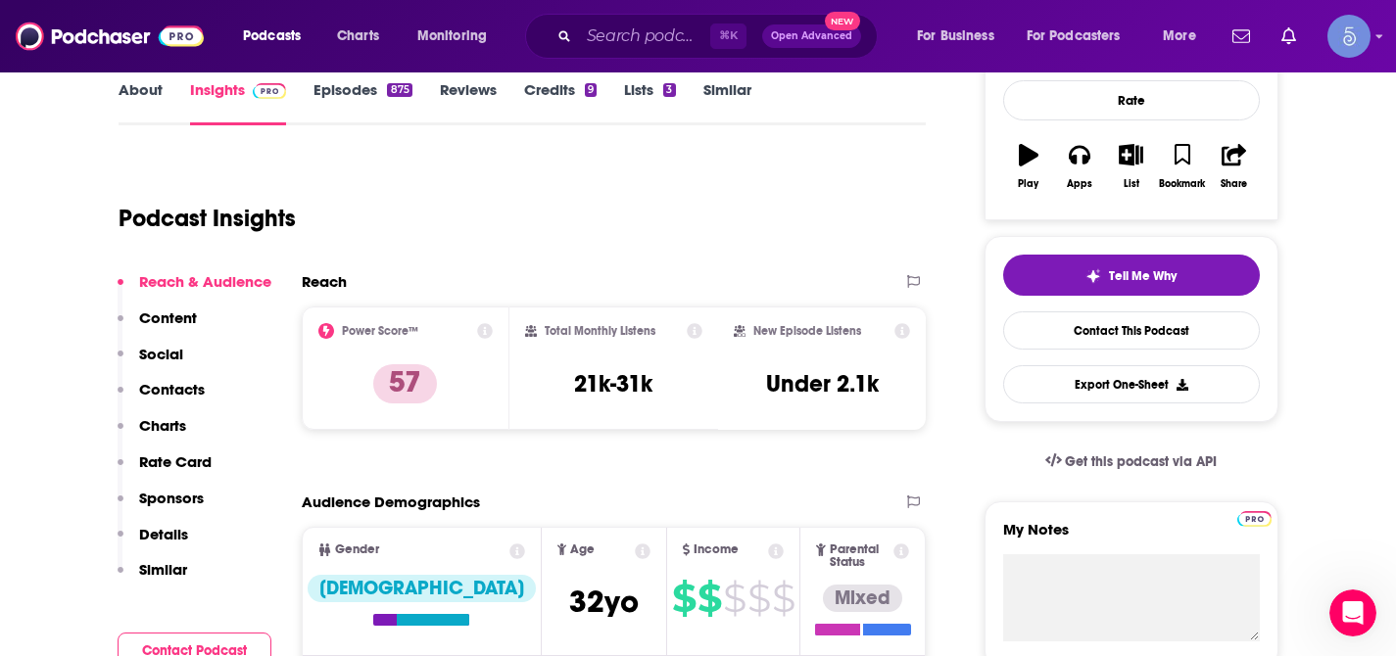
scroll to position [0, 0]
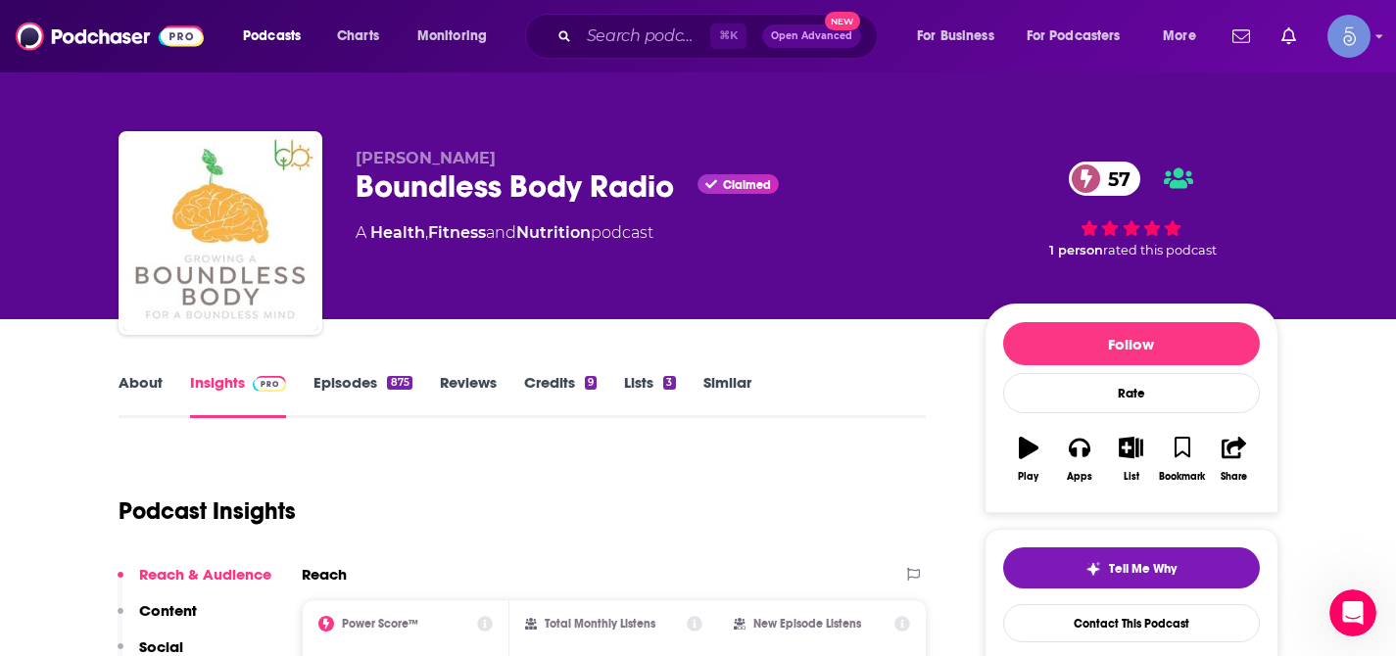
click at [140, 384] on link "About" at bounding box center [141, 395] width 44 height 45
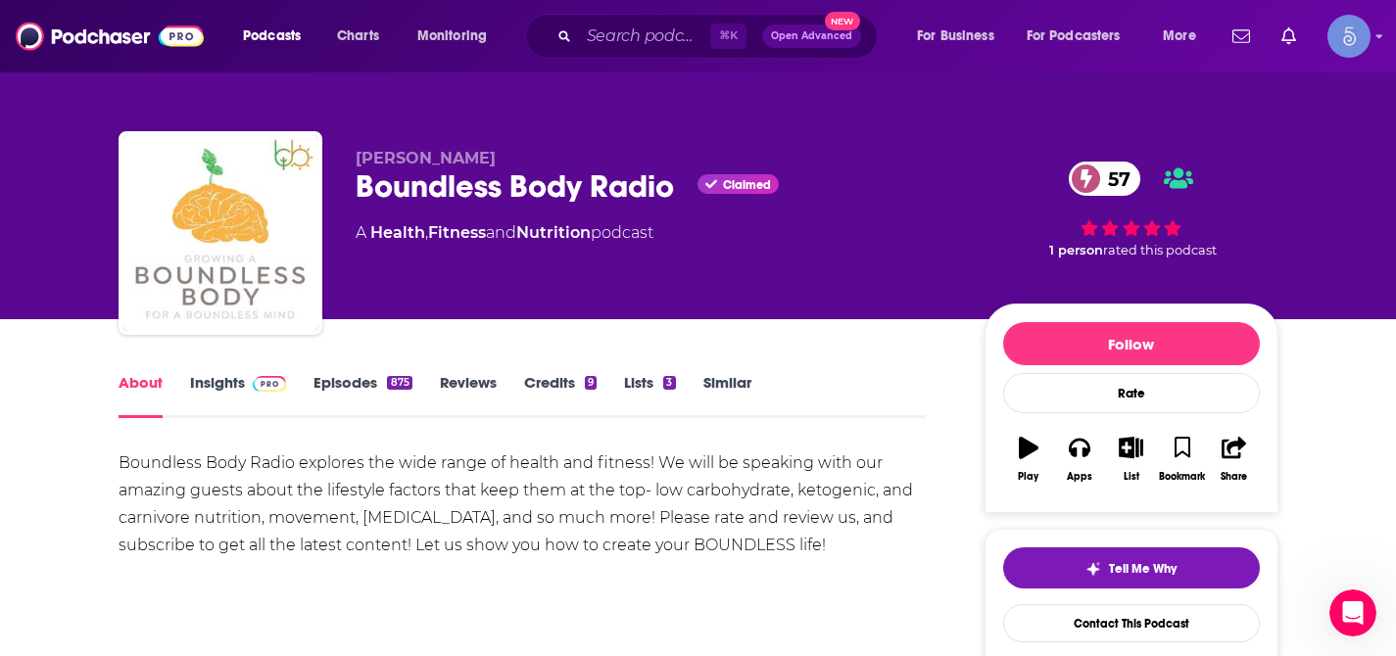
click at [224, 373] on link "Insights" at bounding box center [238, 395] width 97 height 45
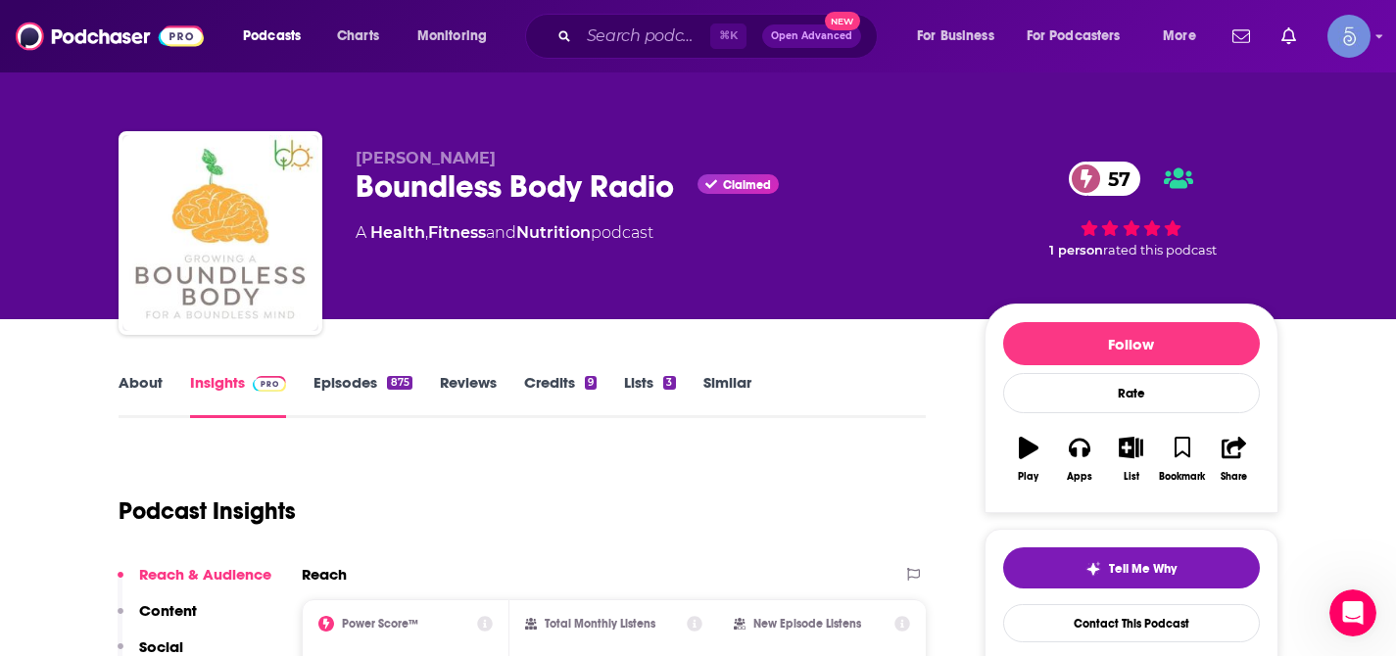
scroll to position [84, 0]
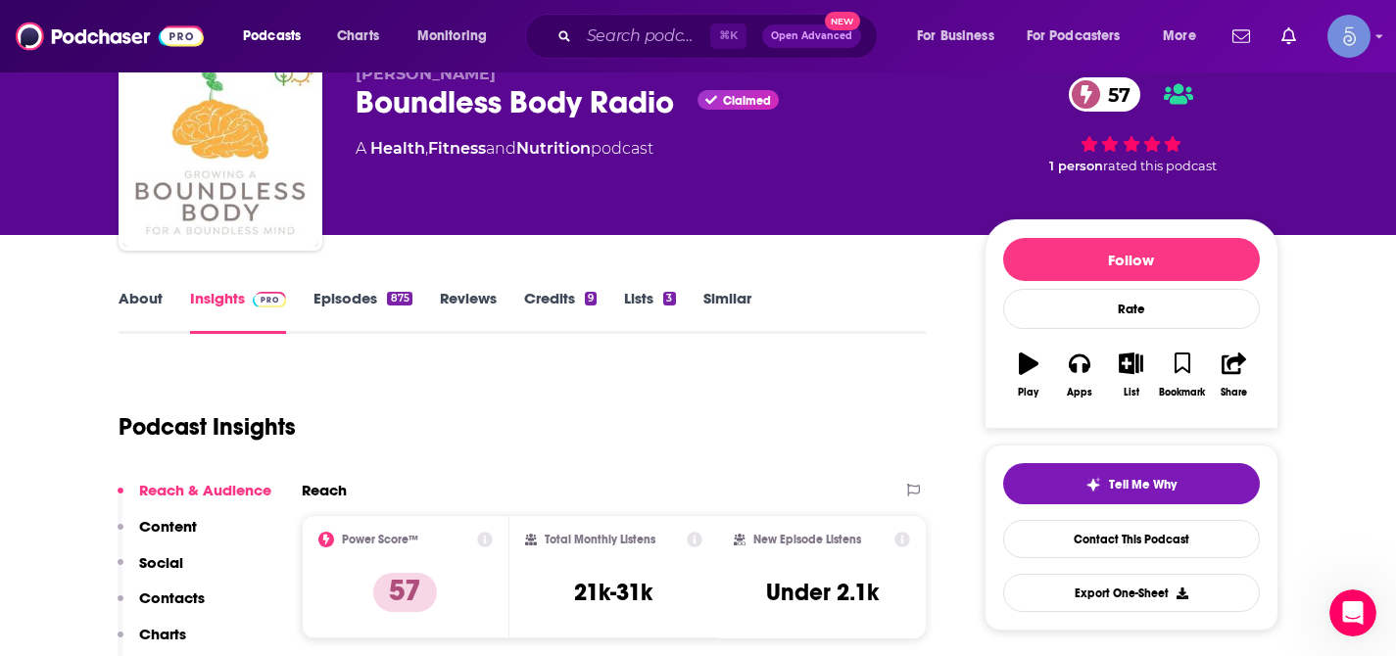
click at [495, 441] on div "Podcast Insights" at bounding box center [515, 415] width 793 height 100
click at [135, 300] on link "About" at bounding box center [141, 311] width 44 height 45
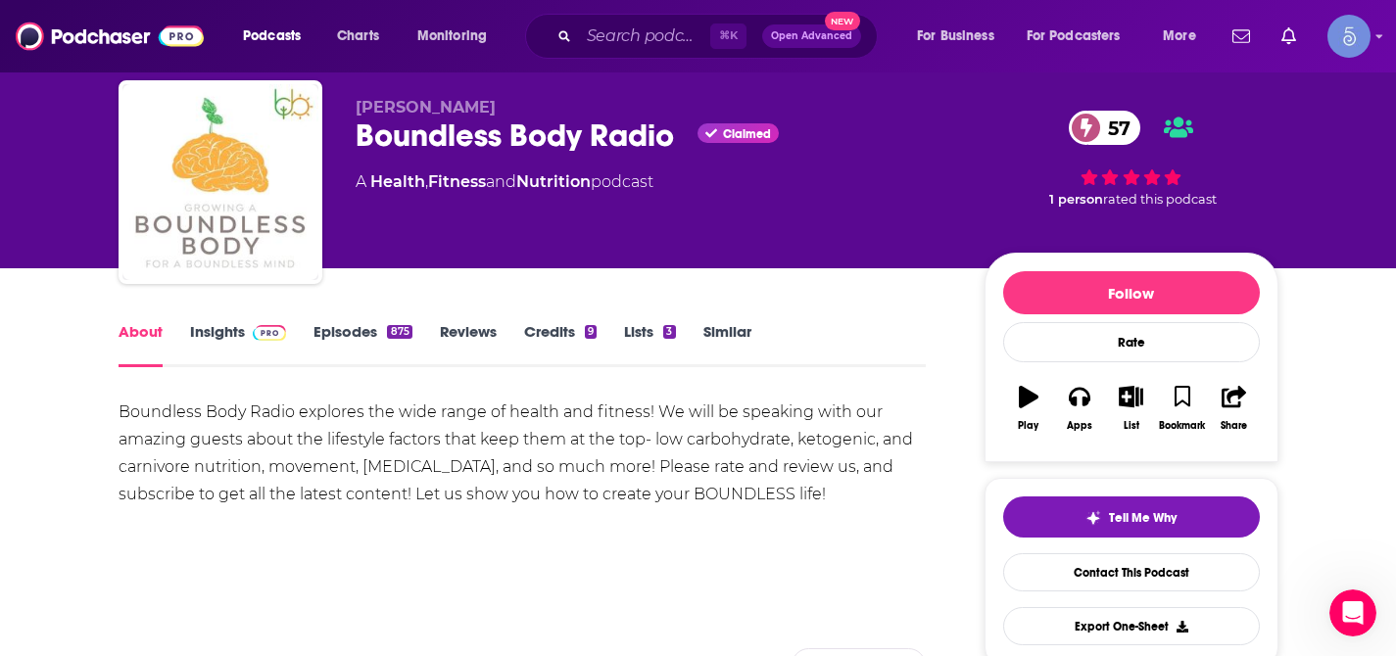
scroll to position [71, 0]
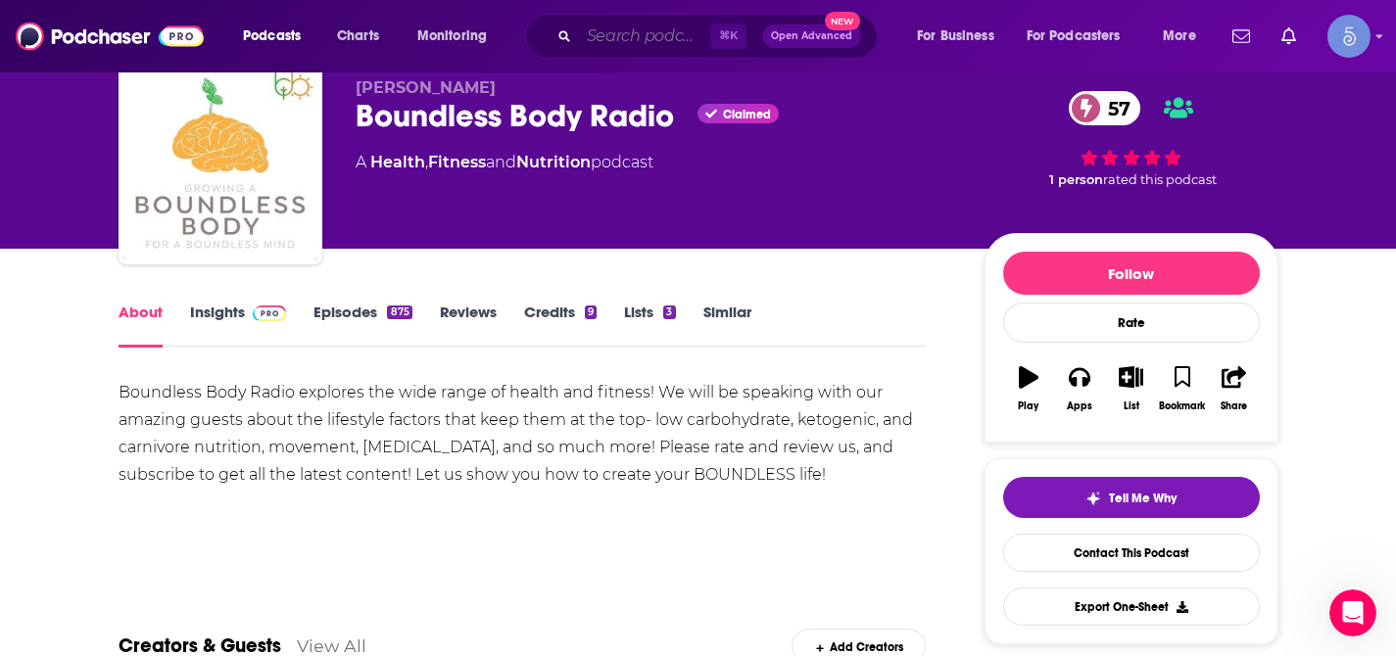
click at [657, 39] on input "Search podcasts, credits, & more..." at bounding box center [644, 36] width 131 height 31
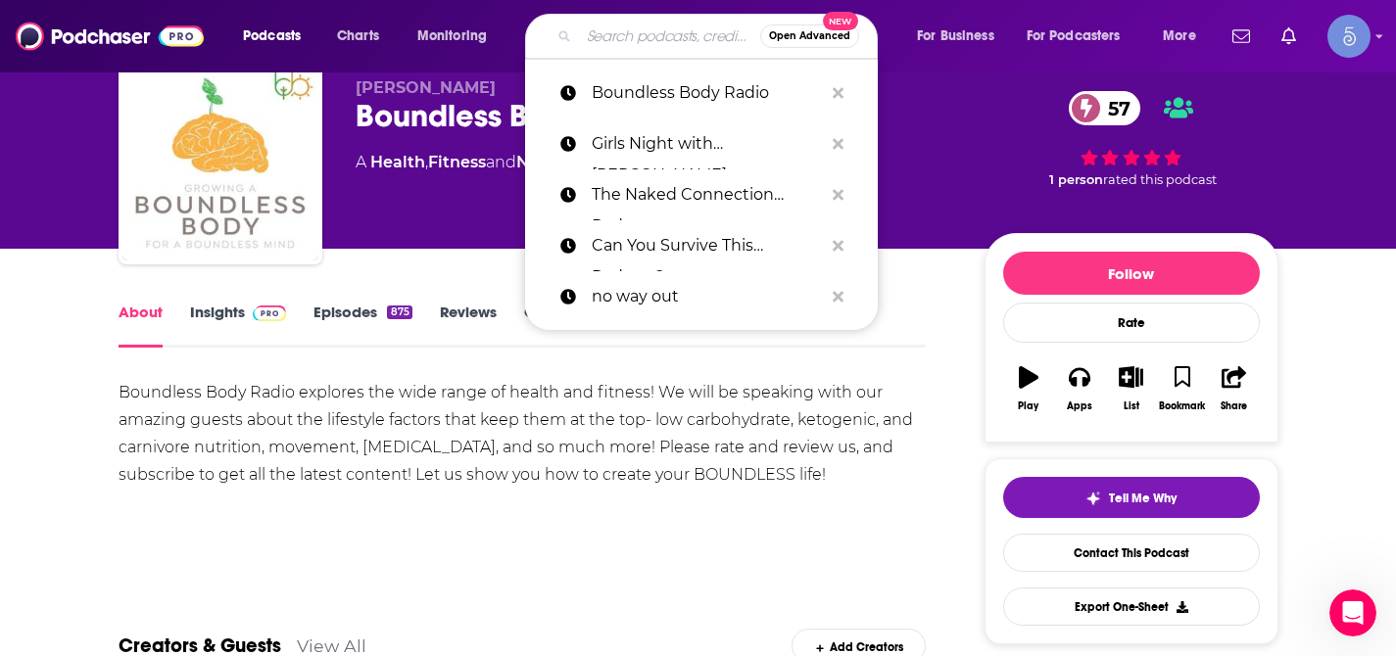
paste input "Low Tox Life"
type input "Low Tox Life"
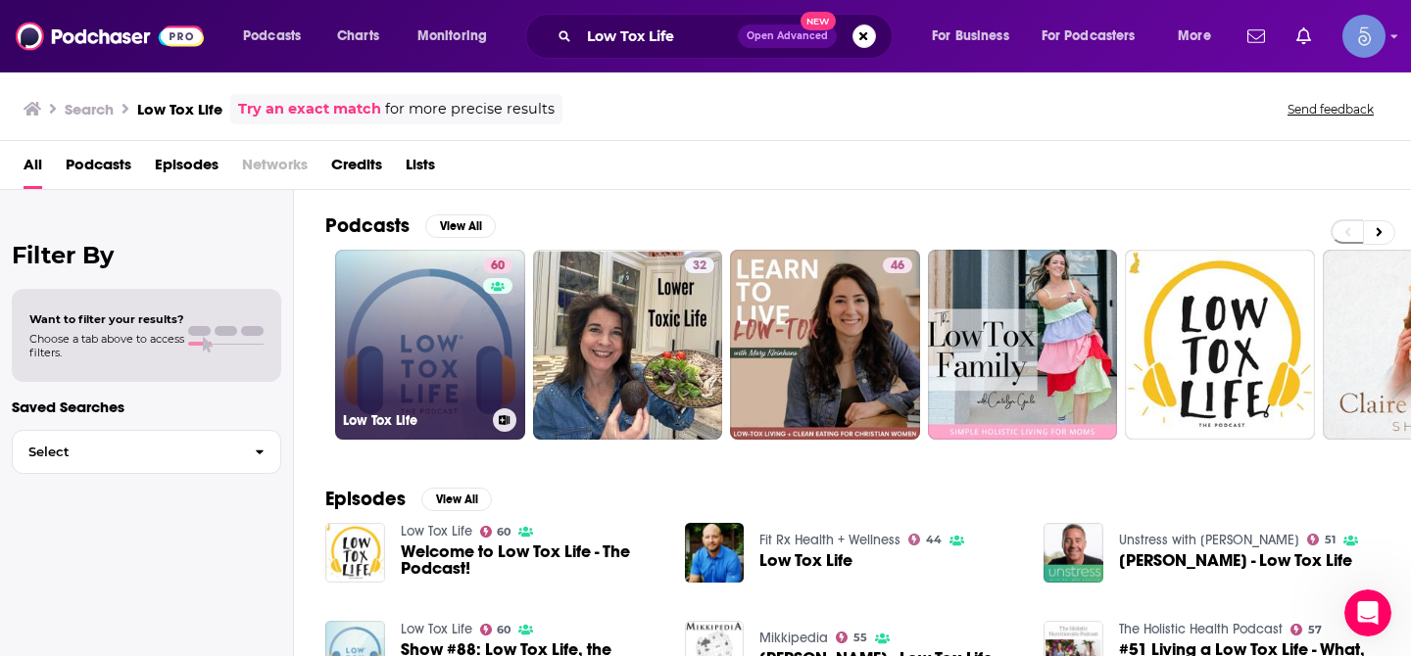
click at [432, 302] on link "60 Low Tox Life" at bounding box center [430, 345] width 190 height 190
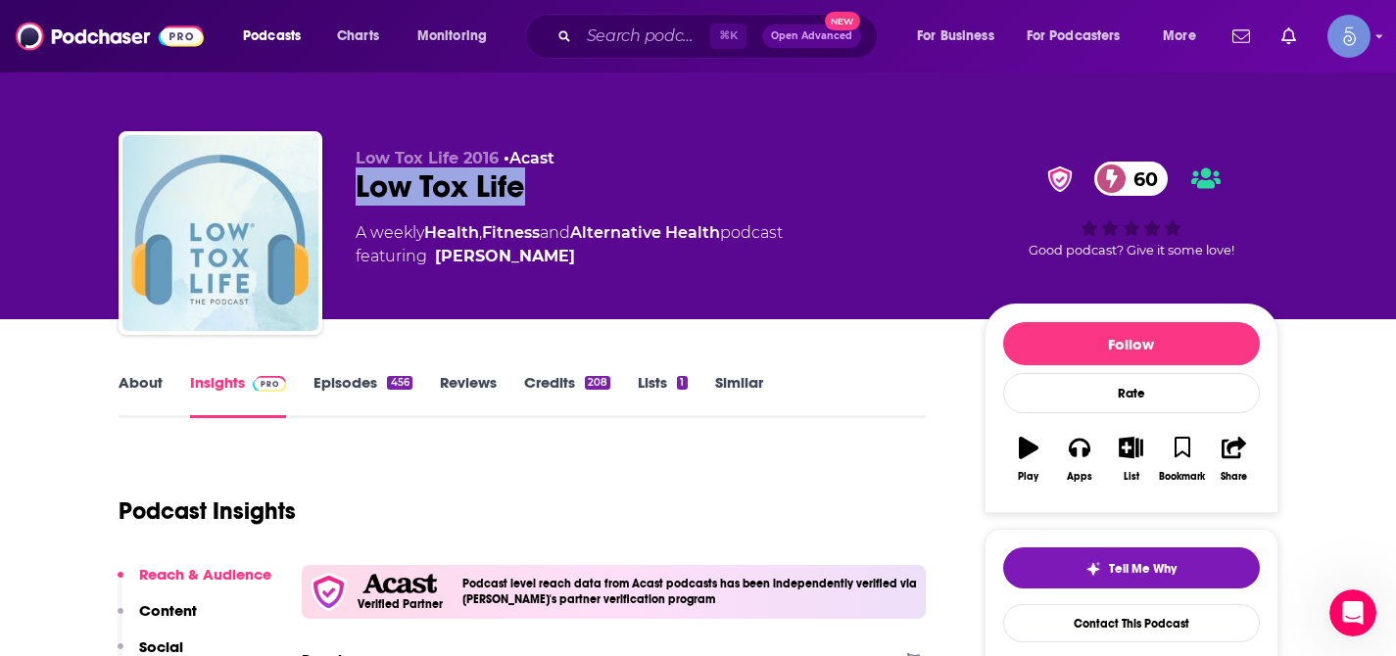
drag, startPoint x: 353, startPoint y: 192, endPoint x: 520, endPoint y: 188, distance: 167.6
click at [520, 188] on div "Low Tox Life 2016 • Acast Low Tox Life 60 A weekly Health , Fitness and Alterna…" at bounding box center [699, 237] width 1160 height 212
copy h2 "Low Tox Life"
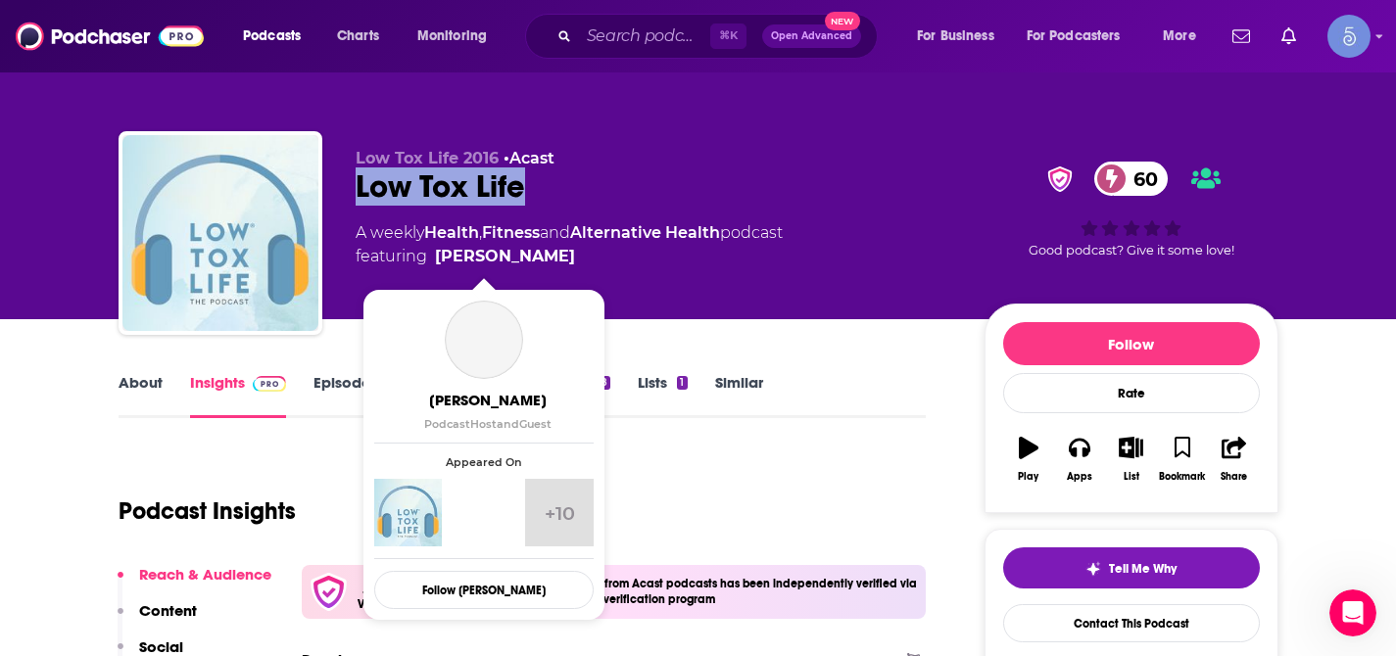
scroll to position [103, 0]
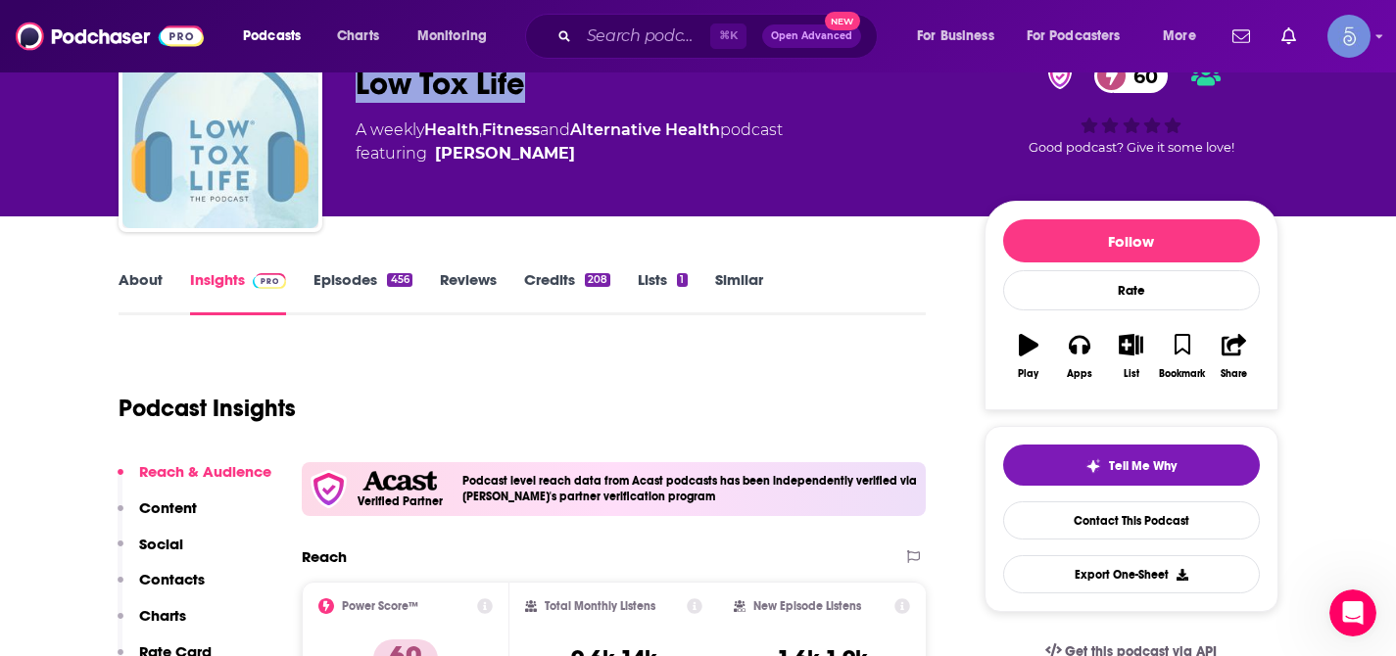
click at [133, 268] on div "About Insights Episodes 456 Reviews Credits 208 Lists 1 Similar" at bounding box center [523, 291] width 808 height 48
click at [132, 291] on link "About" at bounding box center [141, 292] width 44 height 45
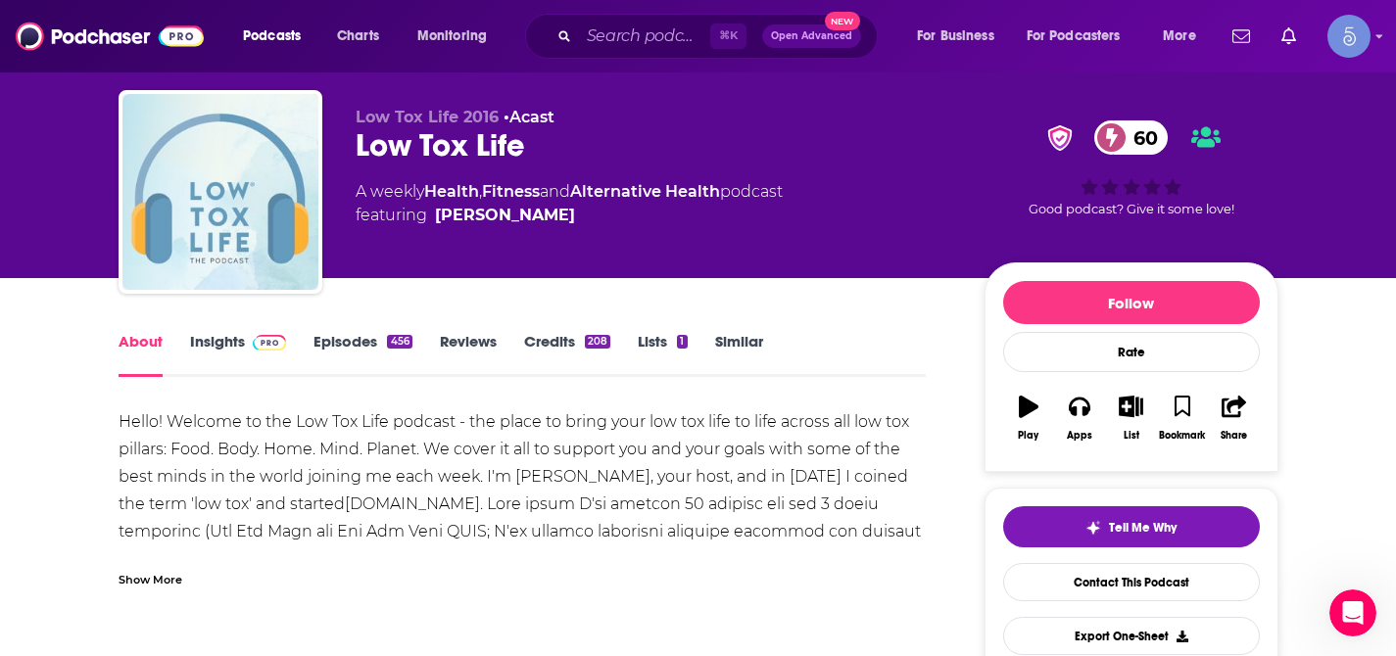
scroll to position [45, 0]
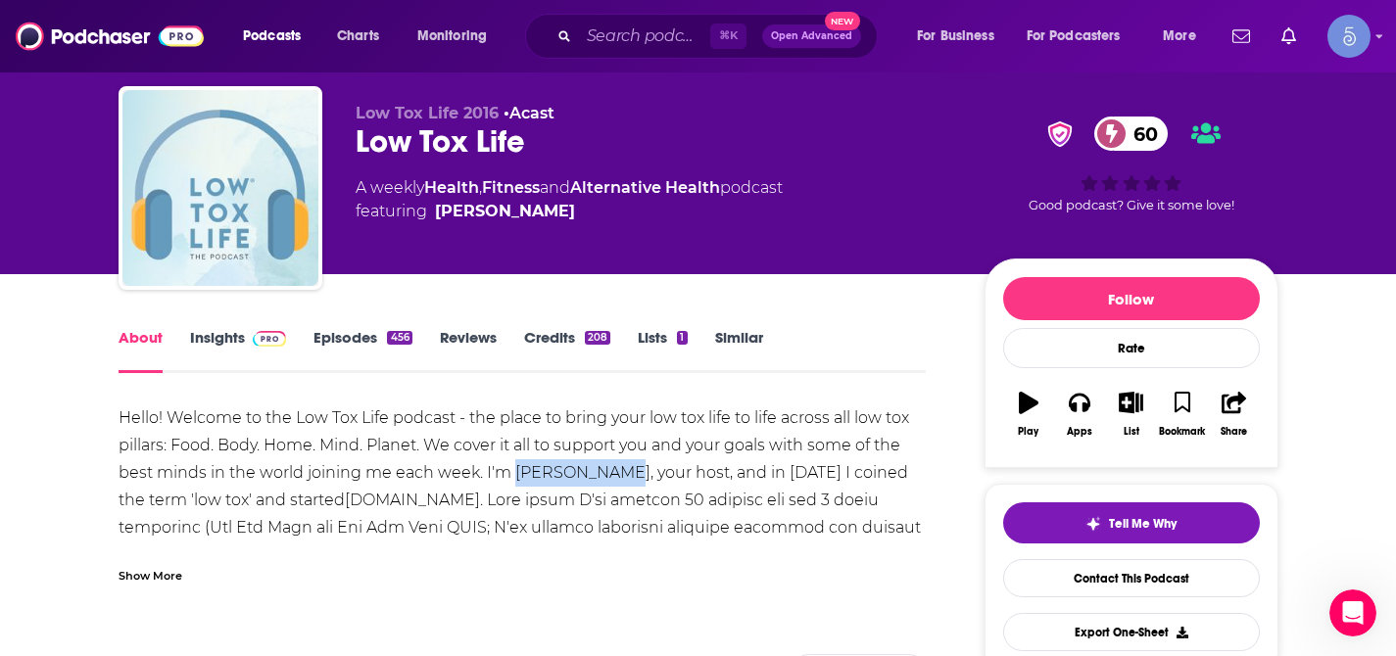
drag, startPoint x: 514, startPoint y: 476, endPoint x: 604, endPoint y: 476, distance: 90.1
copy div "[PERSON_NAME]"
click at [236, 344] on link "Insights" at bounding box center [238, 350] width 97 height 45
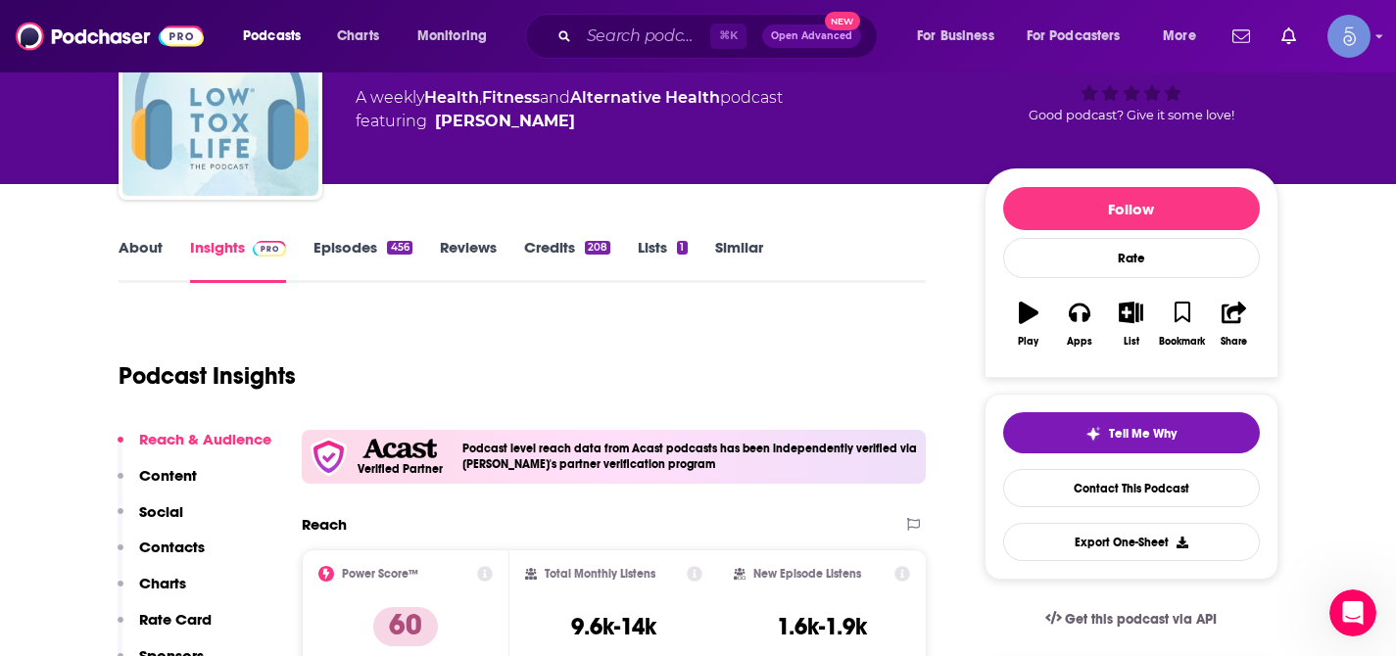
click at [198, 539] on p "Contacts" at bounding box center [172, 547] width 66 height 19
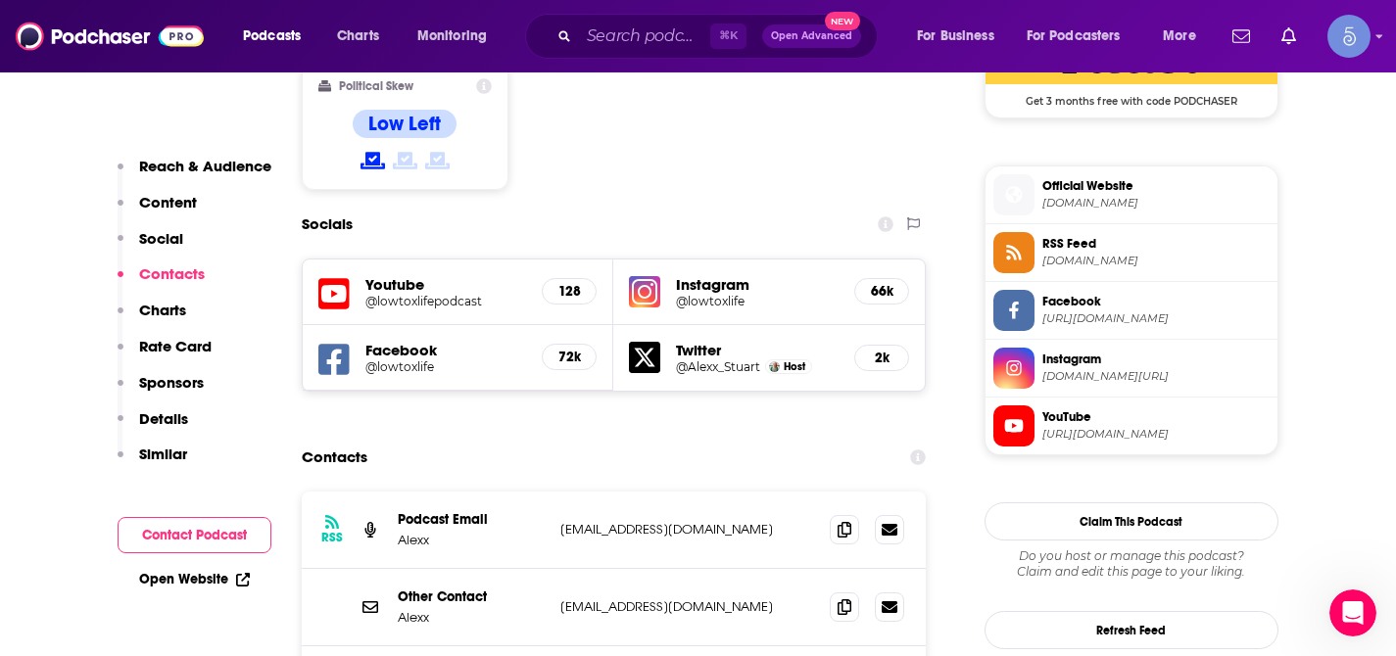
scroll to position [1765, 0]
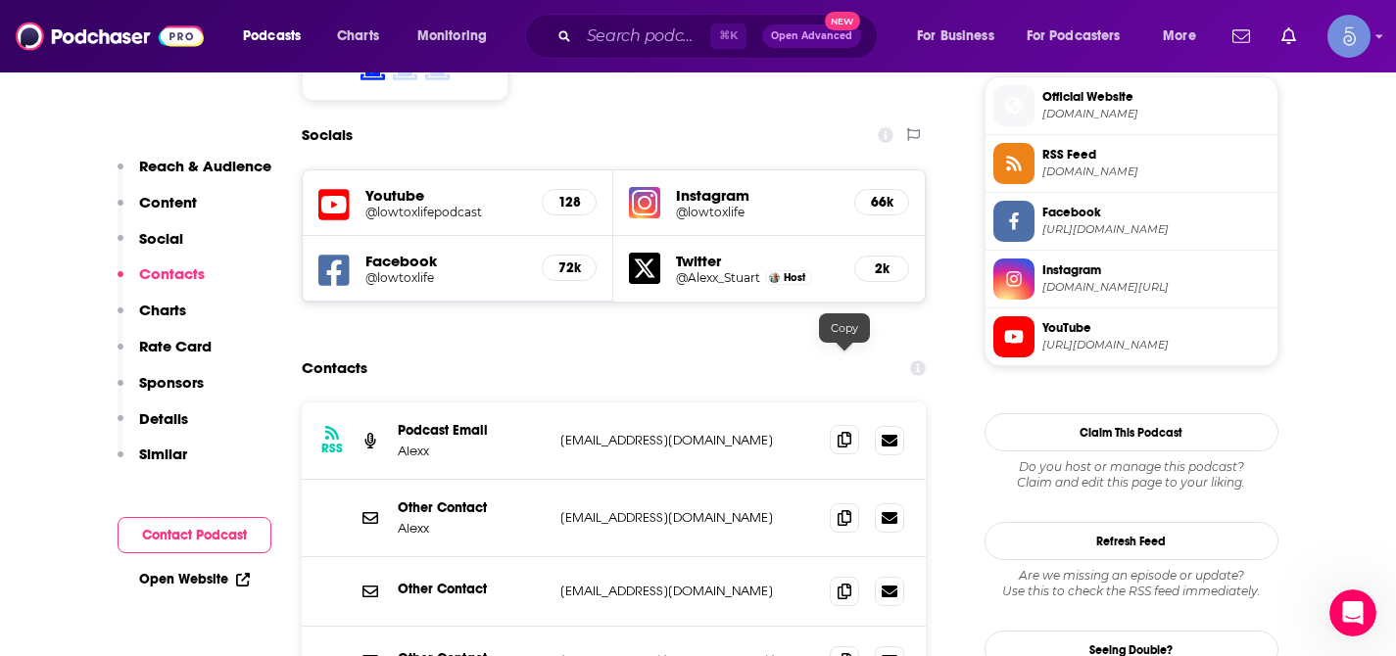
click at [842, 425] on span at bounding box center [844, 439] width 29 height 29
click at [843, 509] on icon at bounding box center [845, 517] width 14 height 16
click at [850, 577] on div at bounding box center [867, 591] width 74 height 29
click at [845, 583] on icon at bounding box center [845, 591] width 14 height 16
click at [840, 652] on icon at bounding box center [845, 660] width 14 height 16
